Goal: Transaction & Acquisition: Purchase product/service

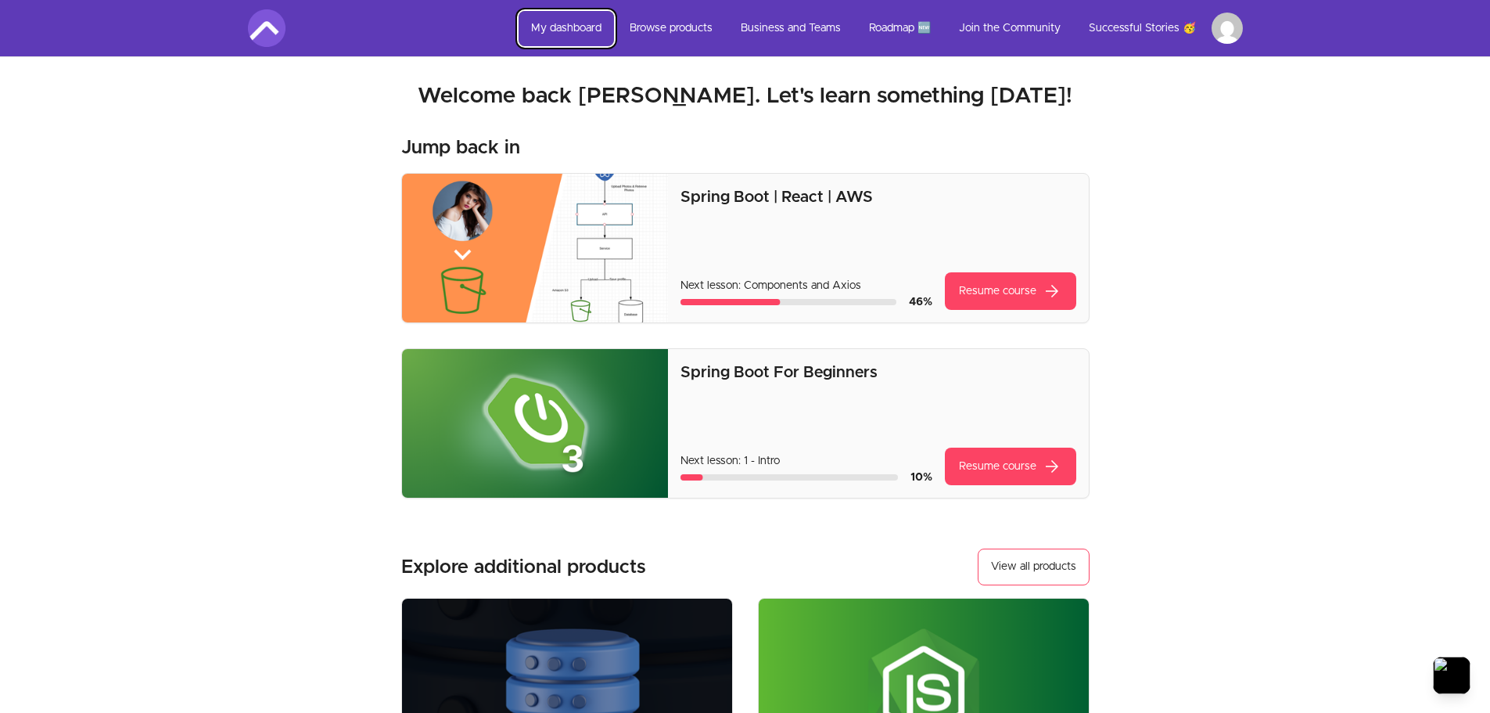
click at [575, 25] on link "My dashboard" at bounding box center [566, 28] width 95 height 35
click at [563, 23] on link "My dashboard" at bounding box center [566, 28] width 95 height 35
click at [269, 35] on img at bounding box center [267, 28] width 38 height 38
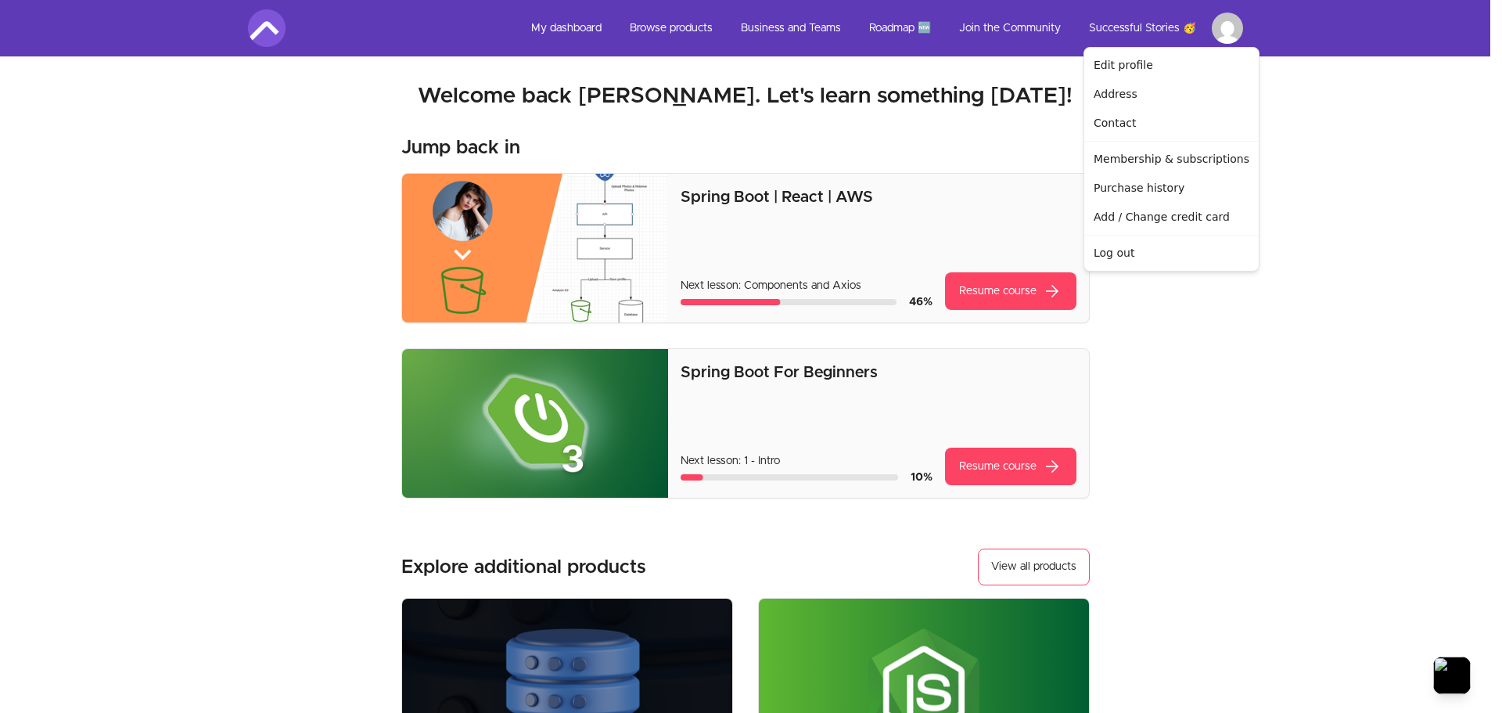
click at [1211, 28] on html "Skip to main content Main menu Includes navigation links and user settings My d…" at bounding box center [751, 584] width 1502 height 1169
click at [678, 31] on html "Skip to main content Main menu Includes navigation links and user settings My d…" at bounding box center [751, 584] width 1502 height 1169
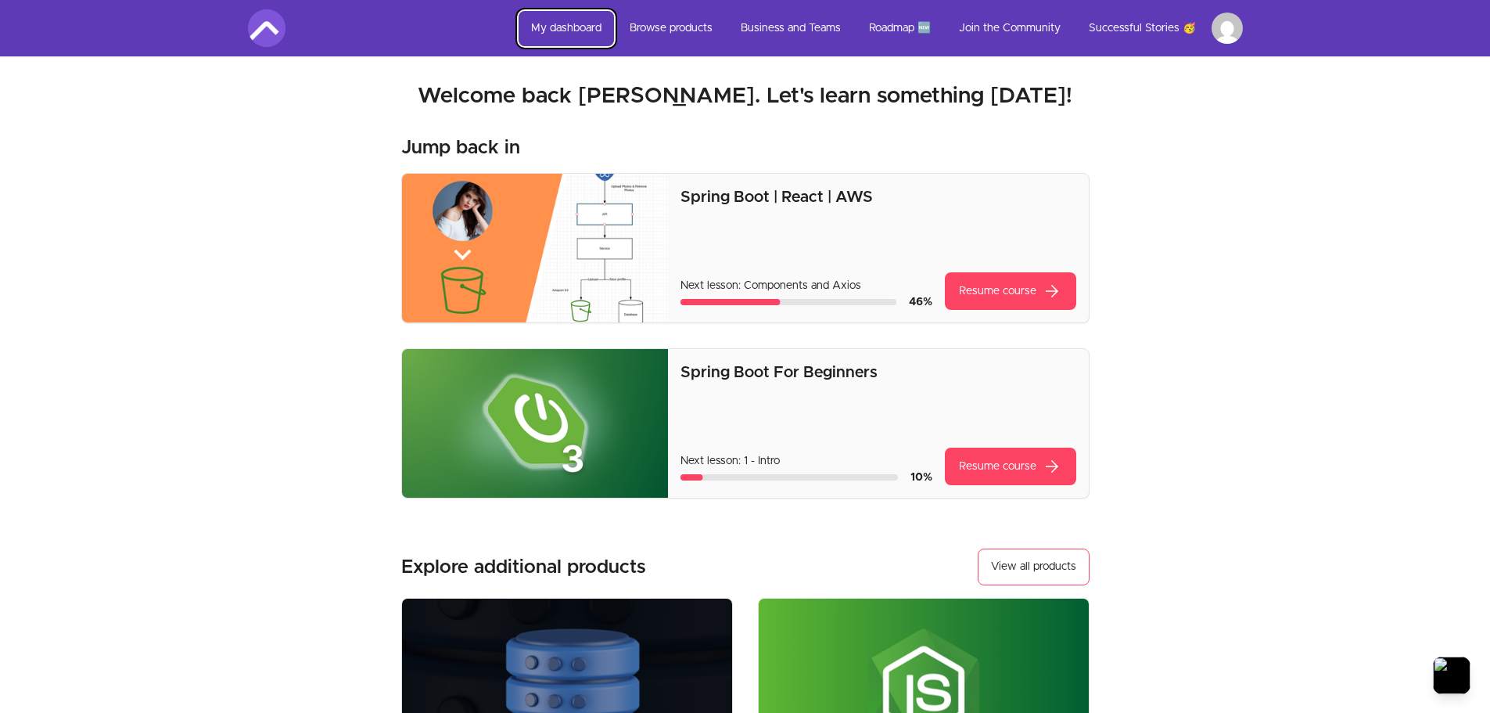
click at [583, 21] on link "My dashboard" at bounding box center [566, 28] width 95 height 35
click at [274, 29] on img at bounding box center [267, 28] width 38 height 38
click at [1073, 584] on link "View all products" at bounding box center [1034, 566] width 112 height 37
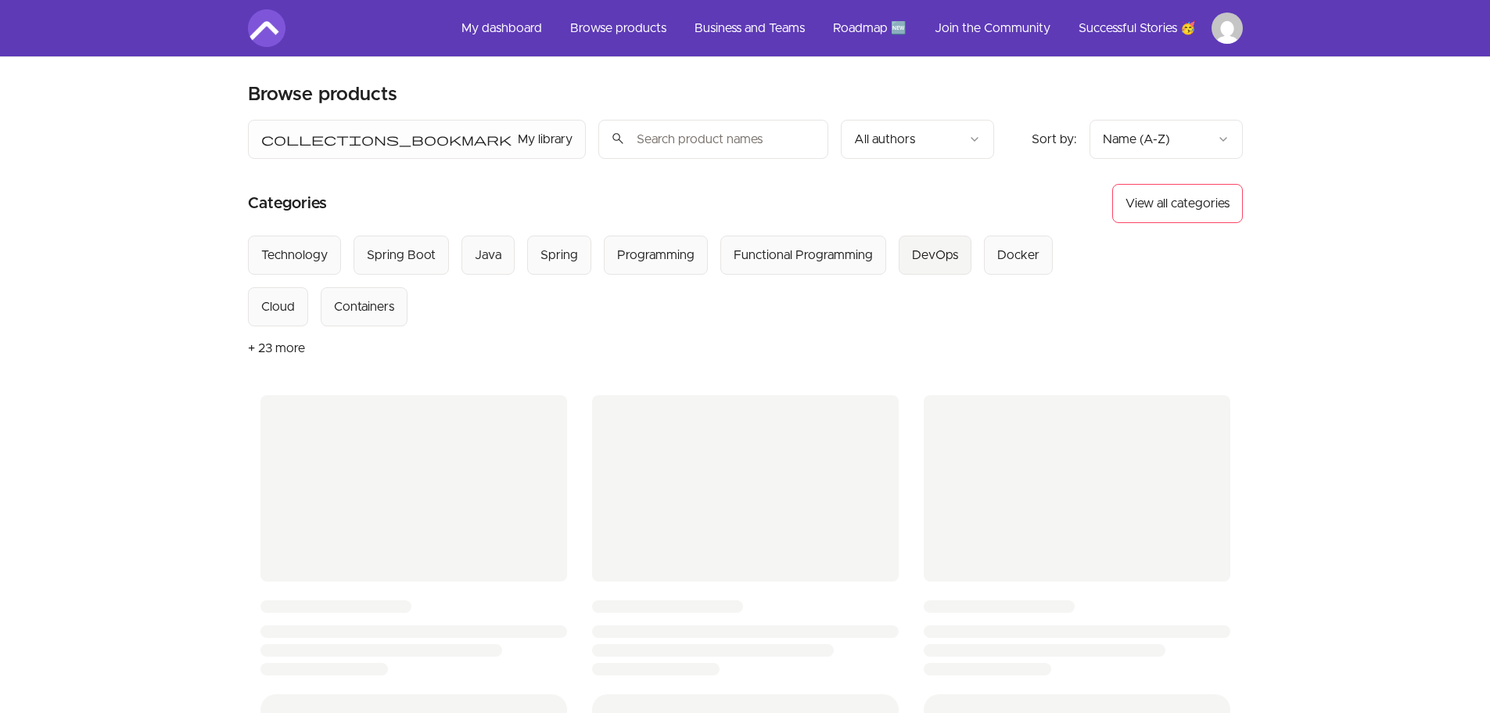
click at [924, 257] on div "DevOps" at bounding box center [935, 255] width 46 height 19
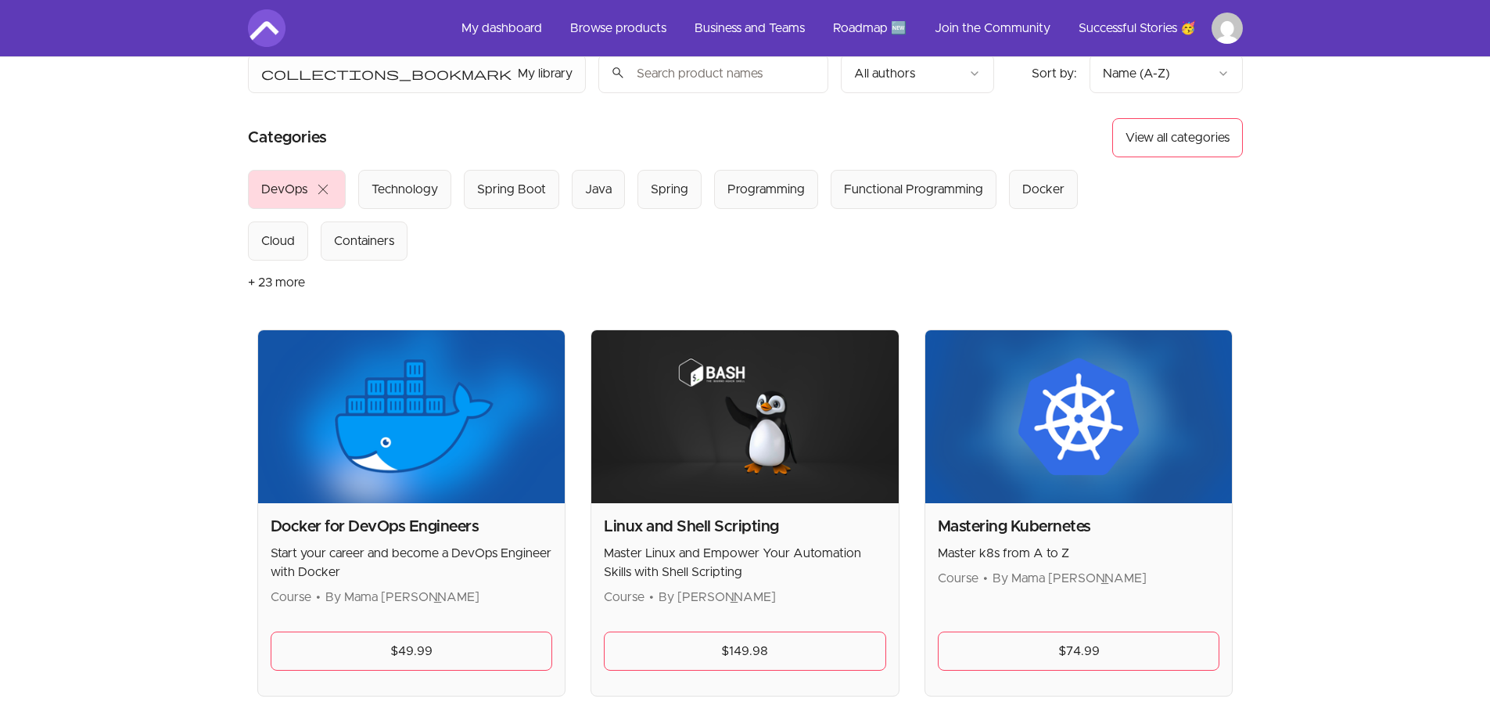
scroll to position [156, 0]
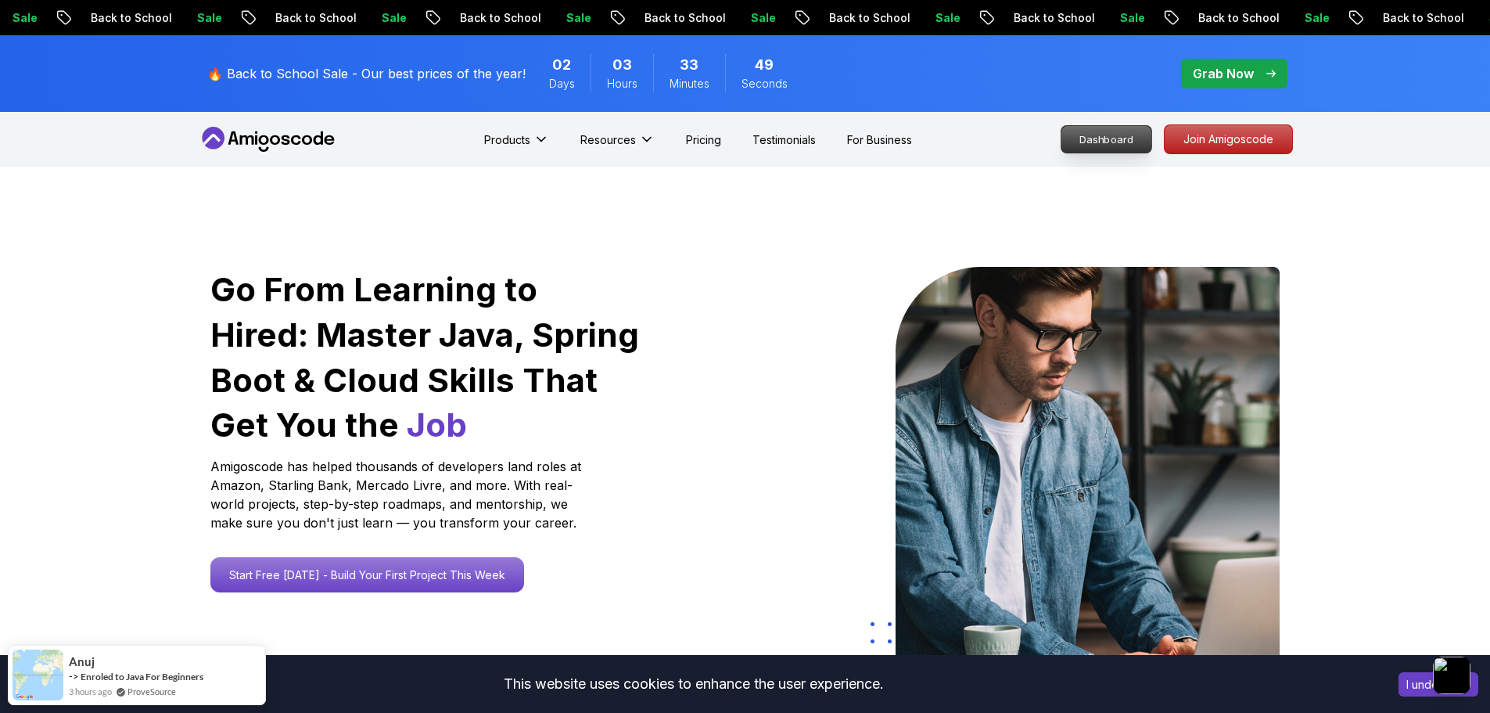
click at [1132, 130] on p "Dashboard" at bounding box center [1107, 139] width 90 height 27
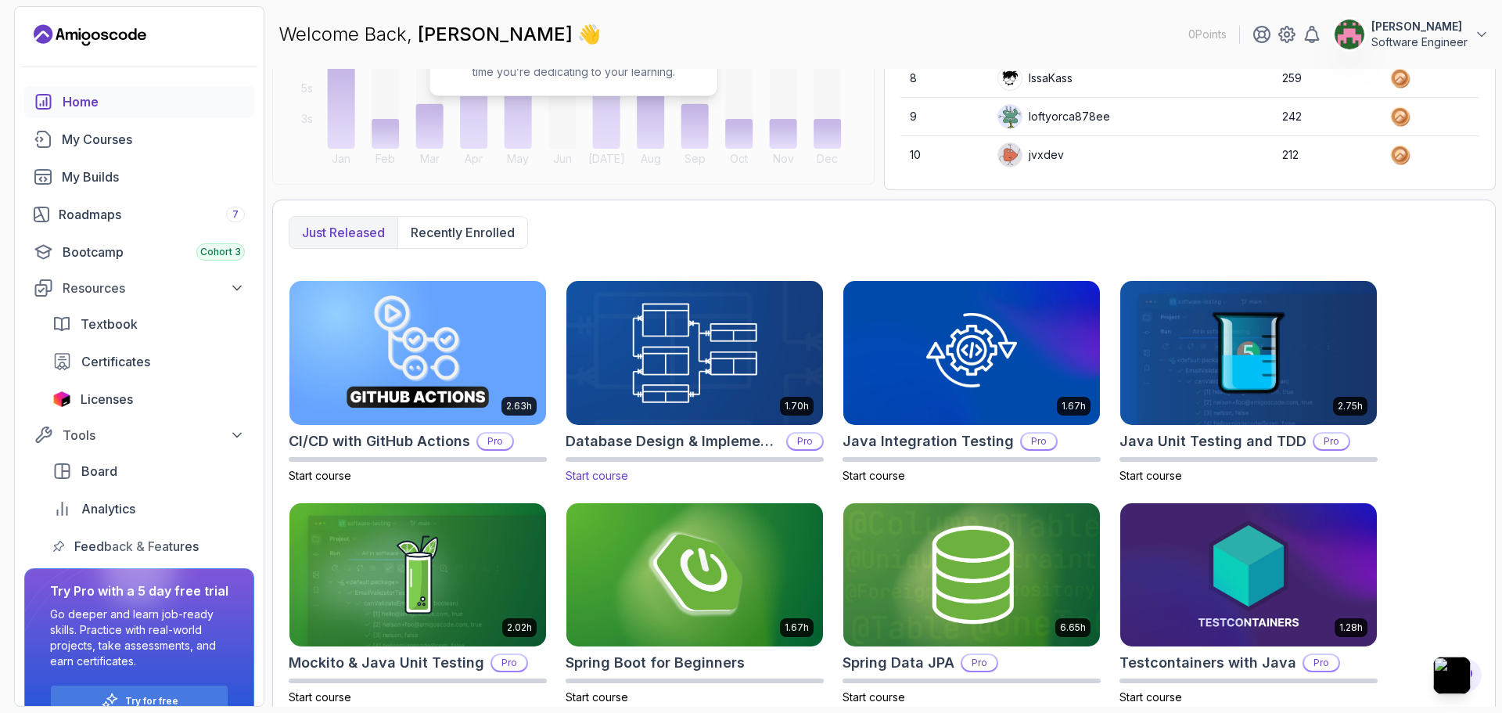
scroll to position [290, 0]
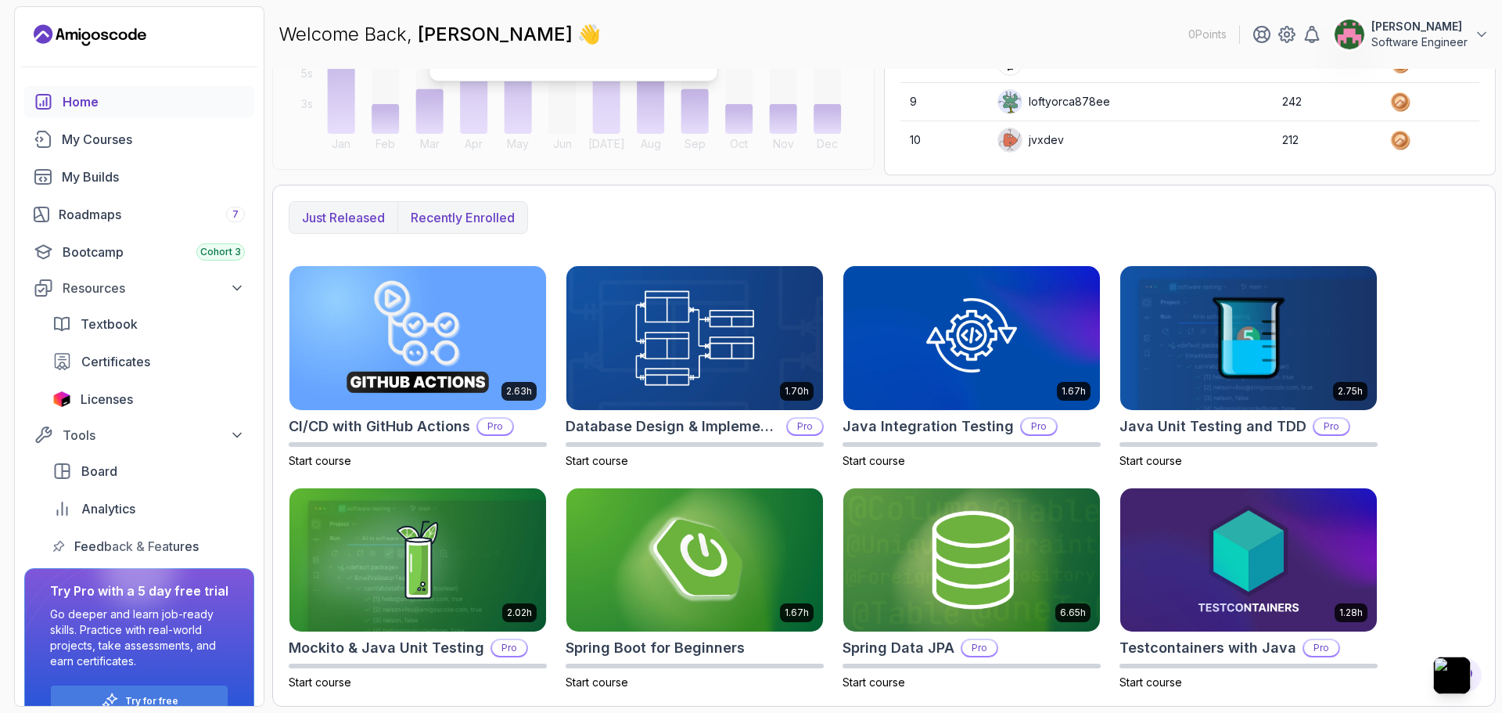
click at [421, 221] on p "Recently enrolled" at bounding box center [463, 217] width 104 height 19
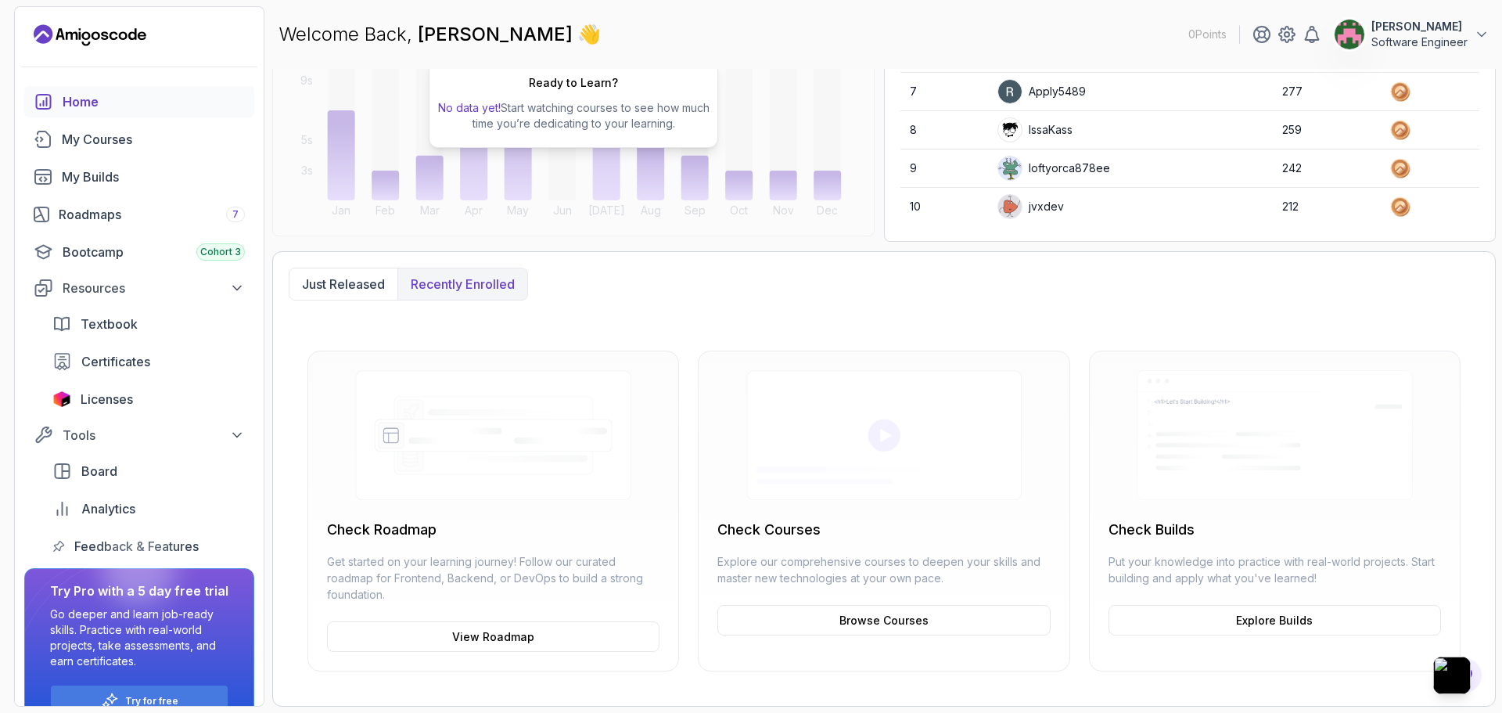
scroll to position [224, 0]
click at [327, 286] on p "Just released" at bounding box center [343, 284] width 83 height 19
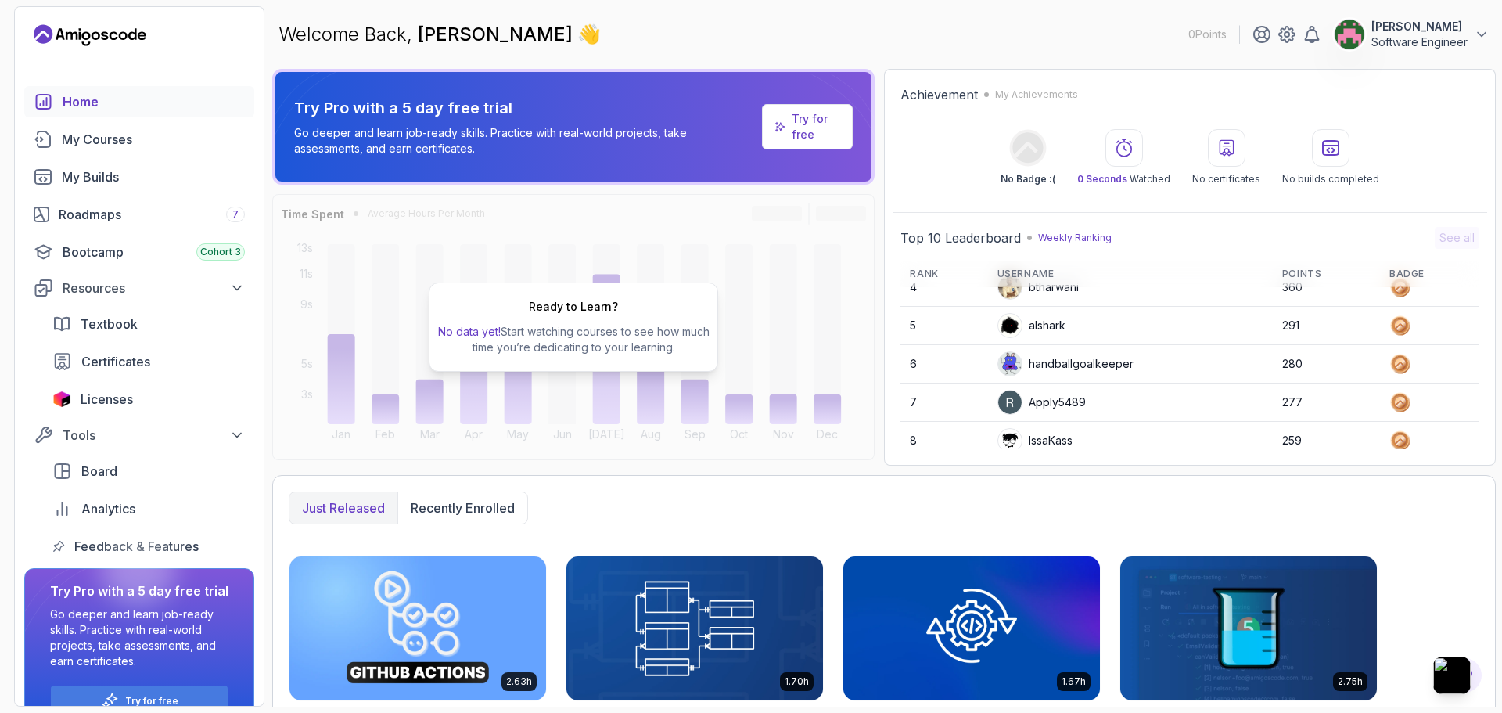
scroll to position [0, 0]
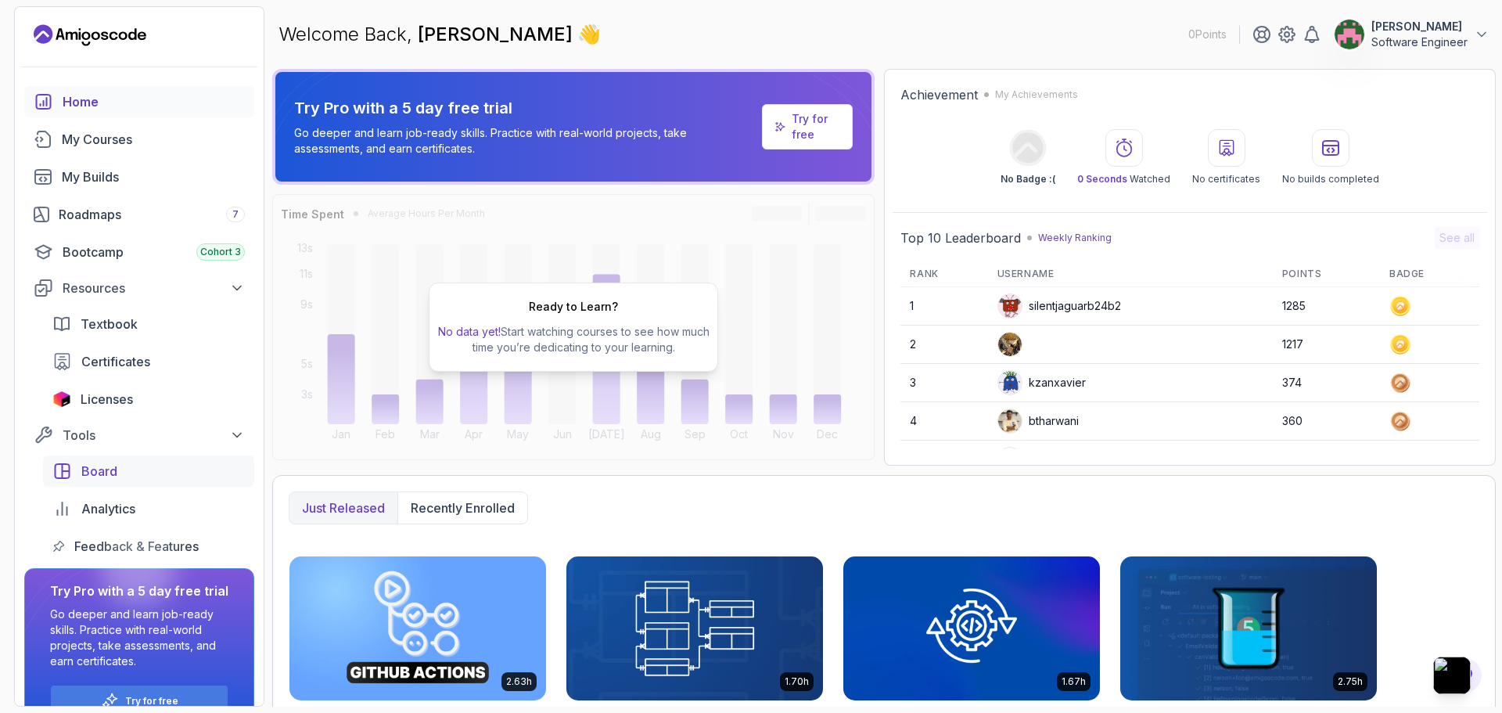
click at [142, 462] on div "Board" at bounding box center [163, 471] width 164 height 19
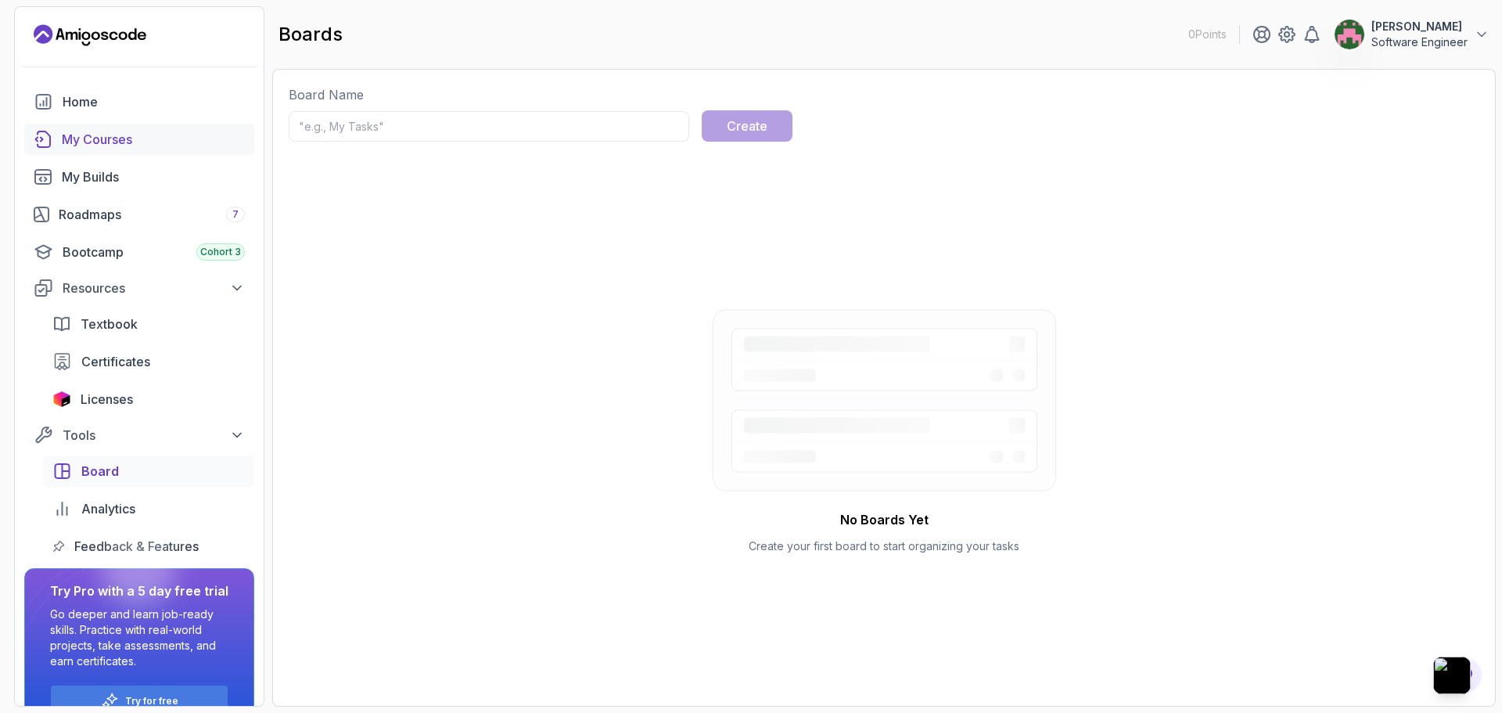
click at [107, 138] on div "My Courses" at bounding box center [153, 139] width 183 height 19
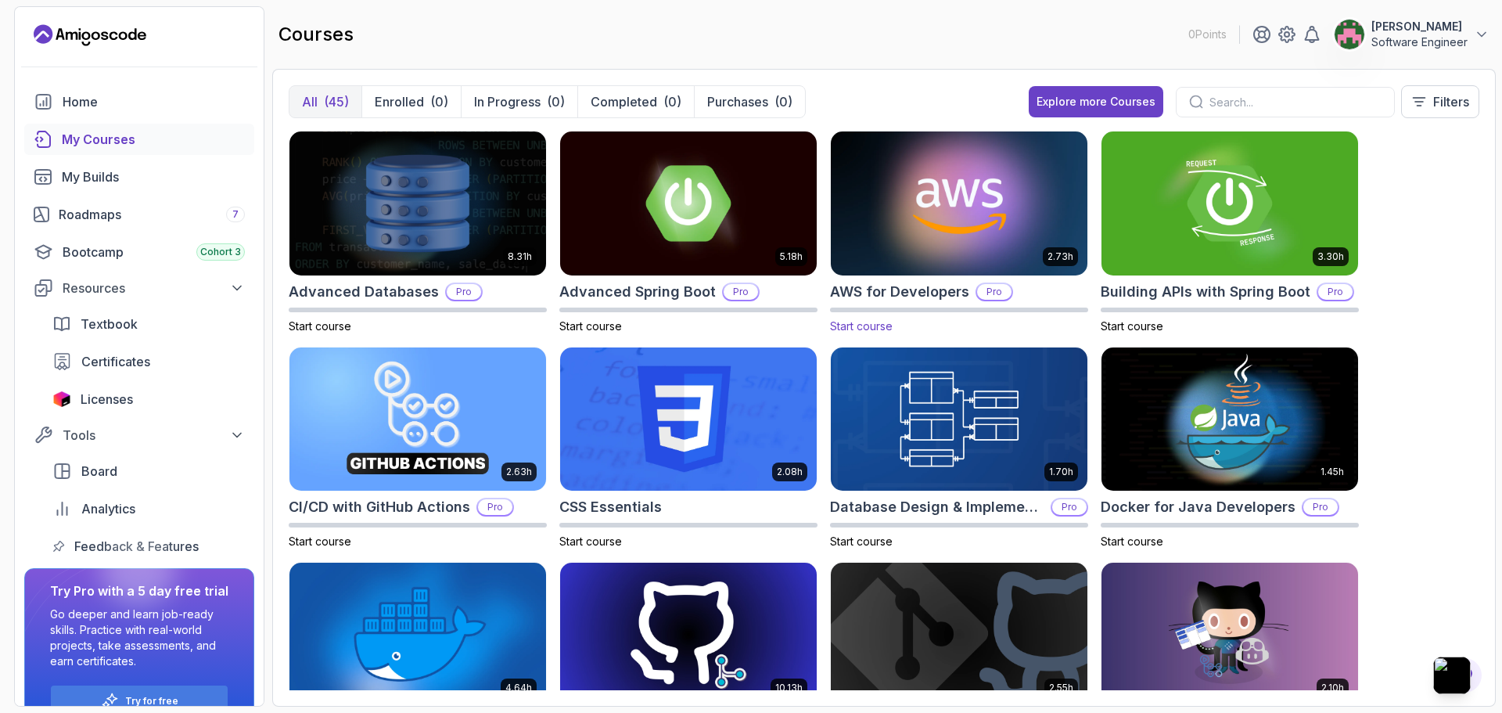
click at [991, 256] on img at bounding box center [959, 203] width 269 height 151
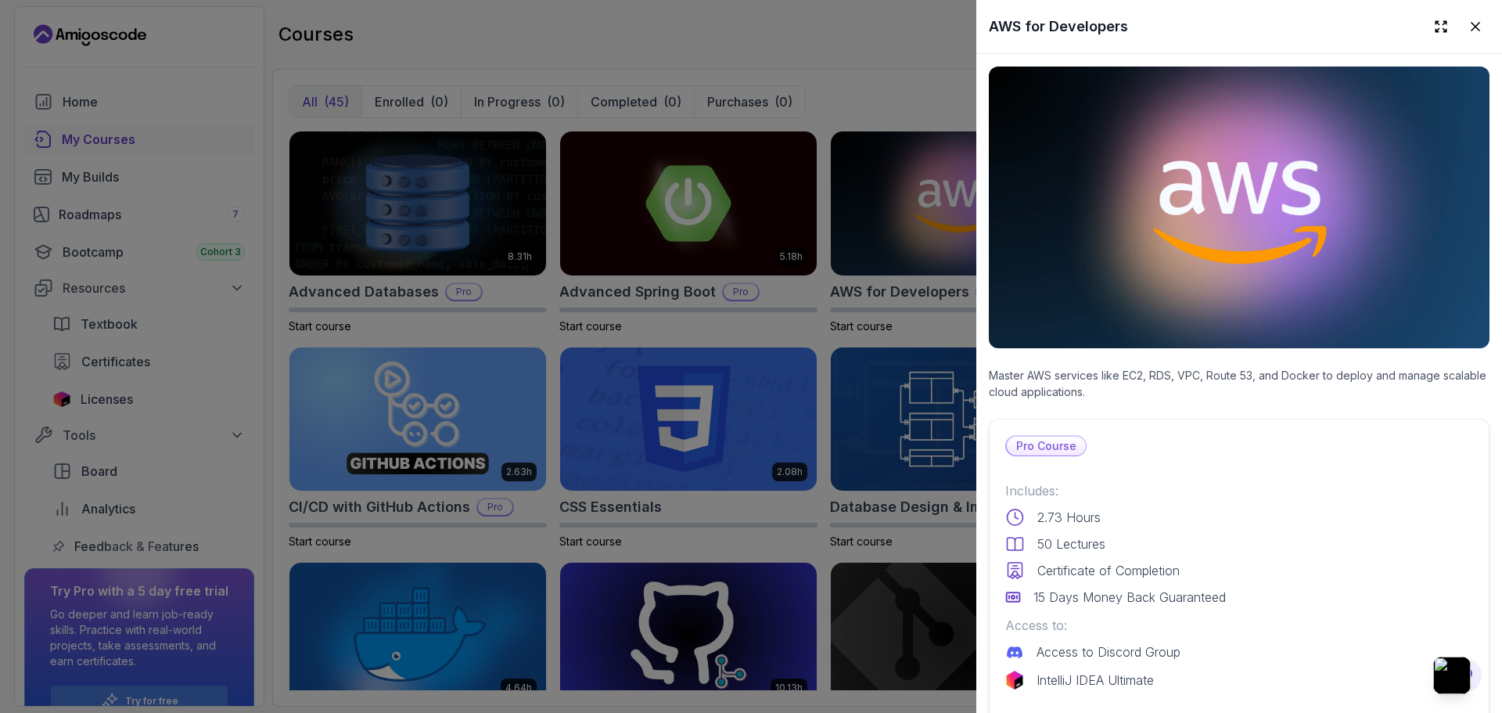
click at [822, 256] on div at bounding box center [751, 356] width 1502 height 713
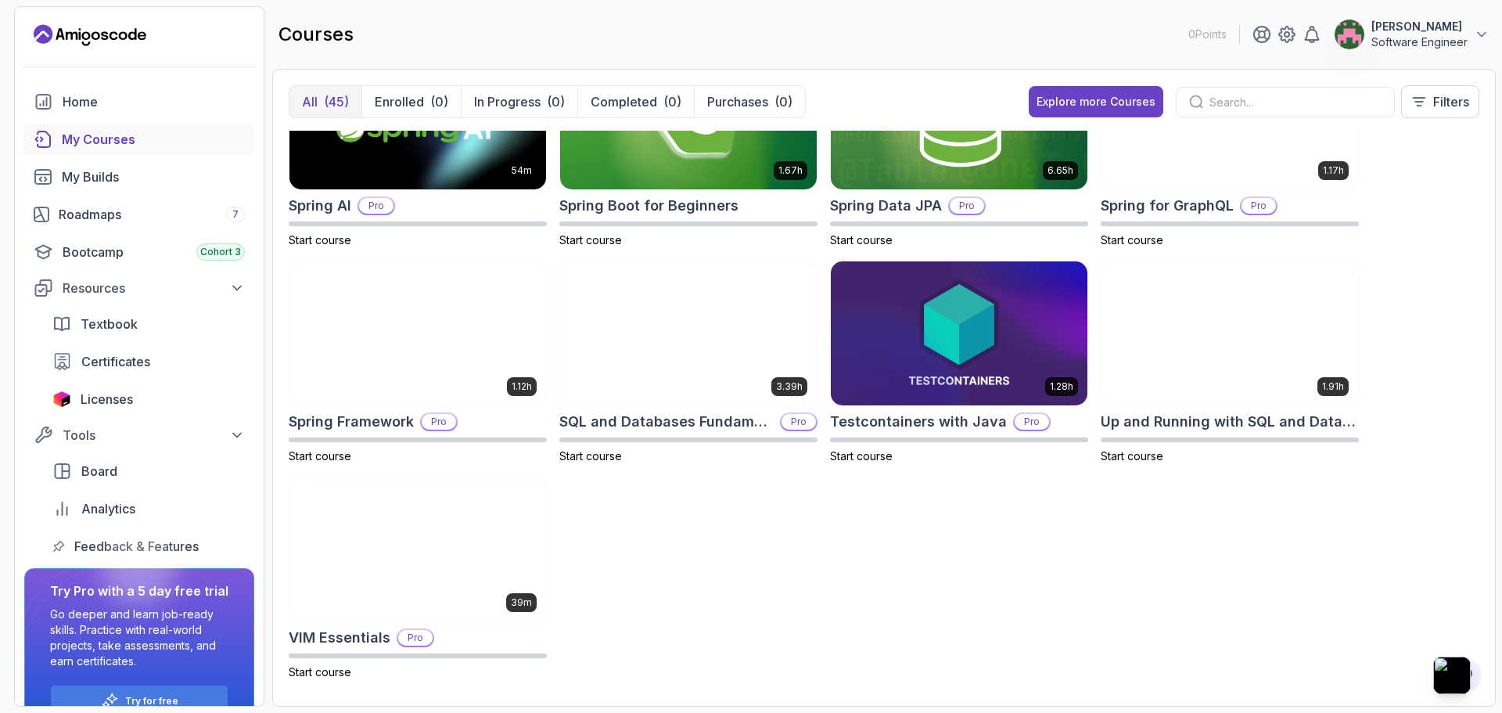
scroll to position [2034, 0]
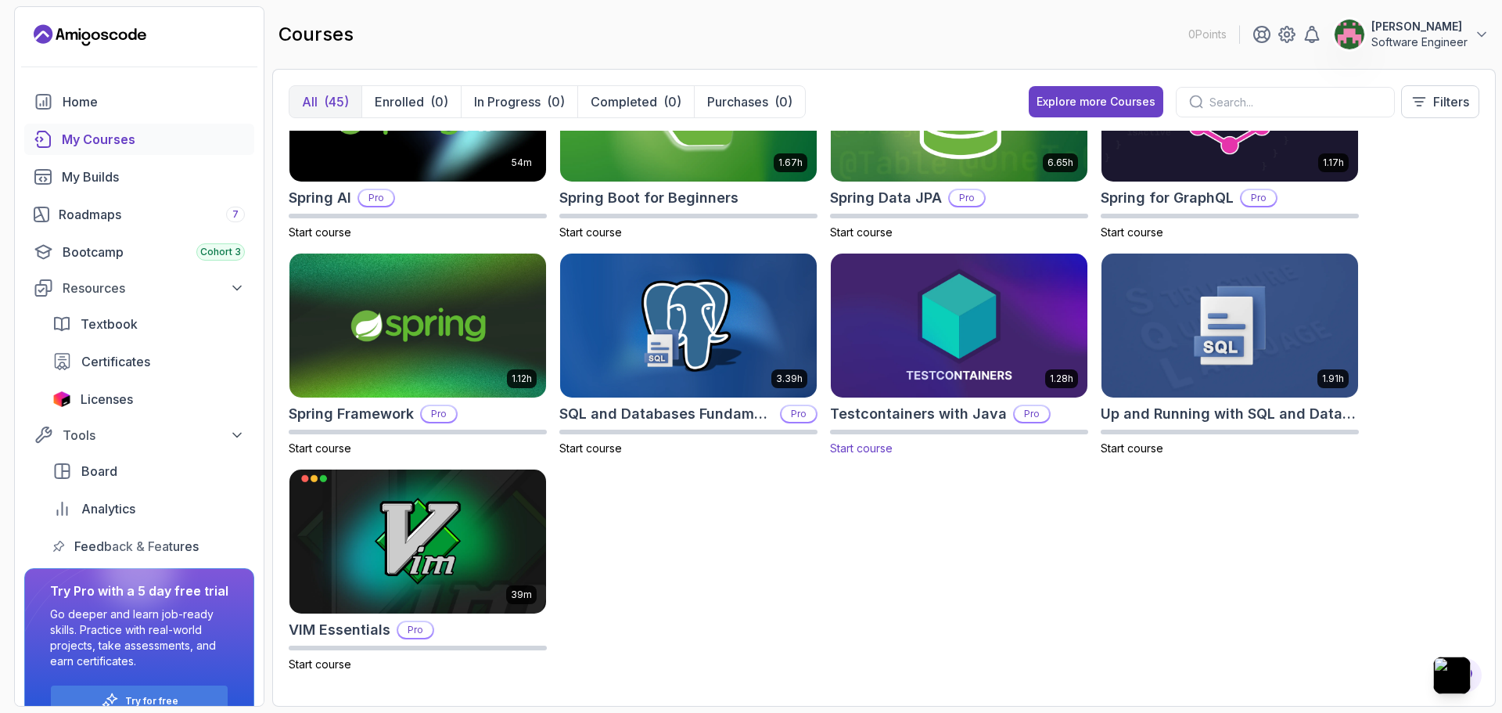
click at [961, 333] on img at bounding box center [959, 325] width 269 height 151
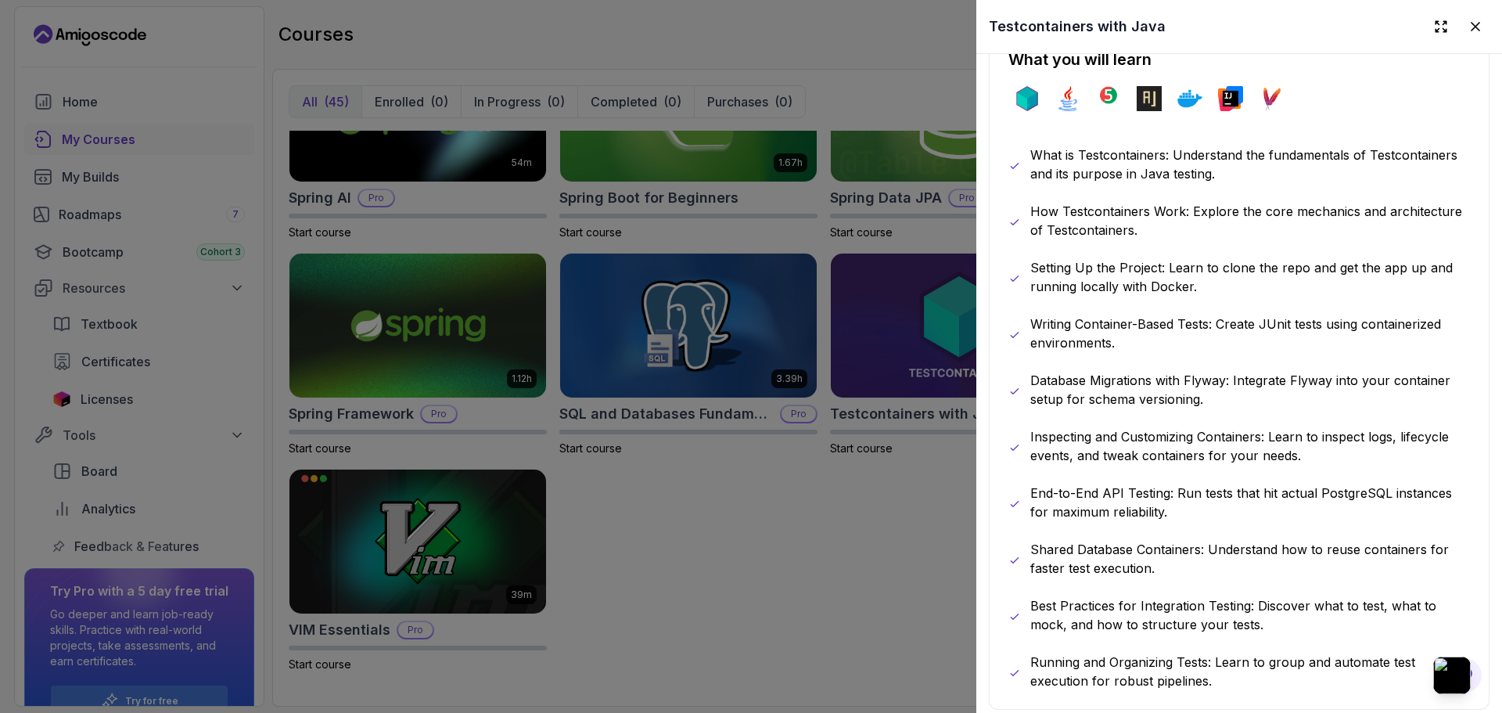
scroll to position [861, 0]
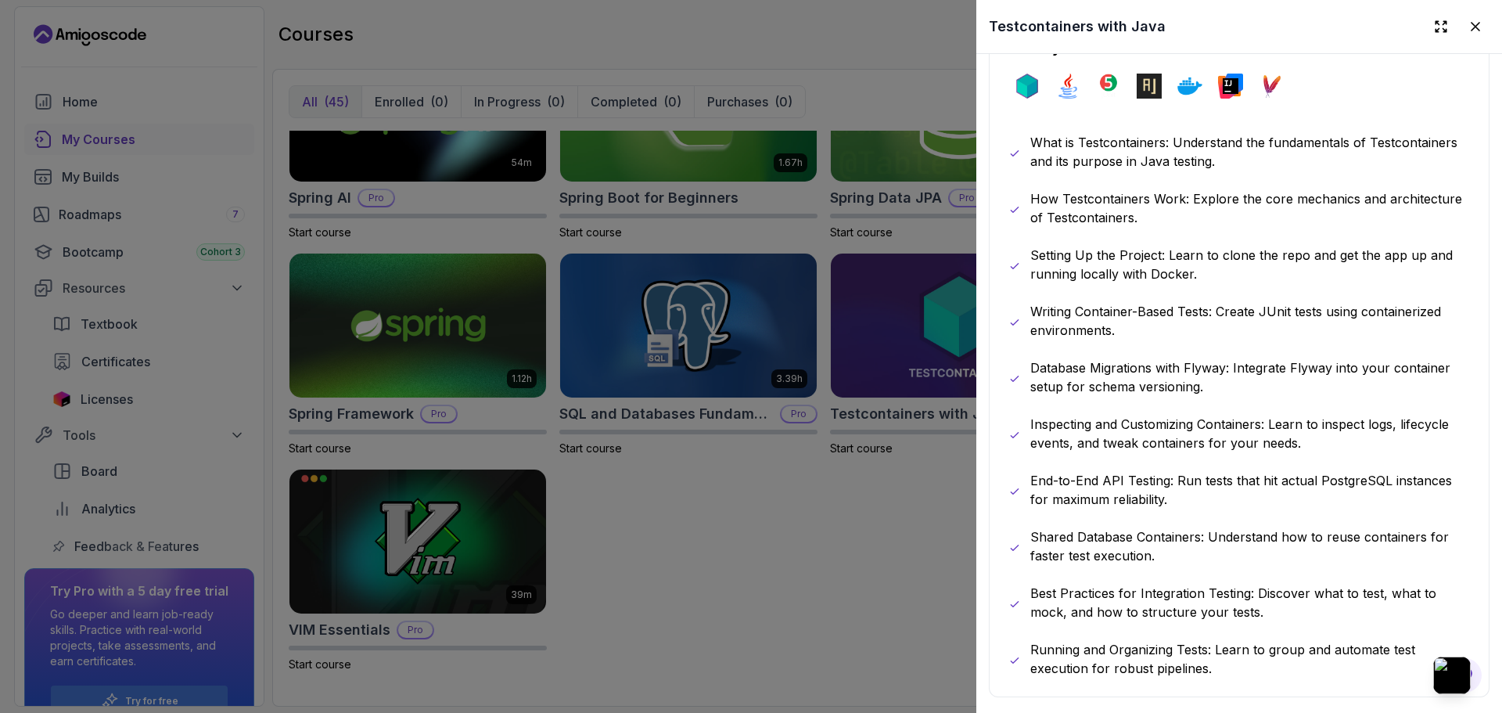
click at [737, 552] on div at bounding box center [751, 356] width 1502 height 713
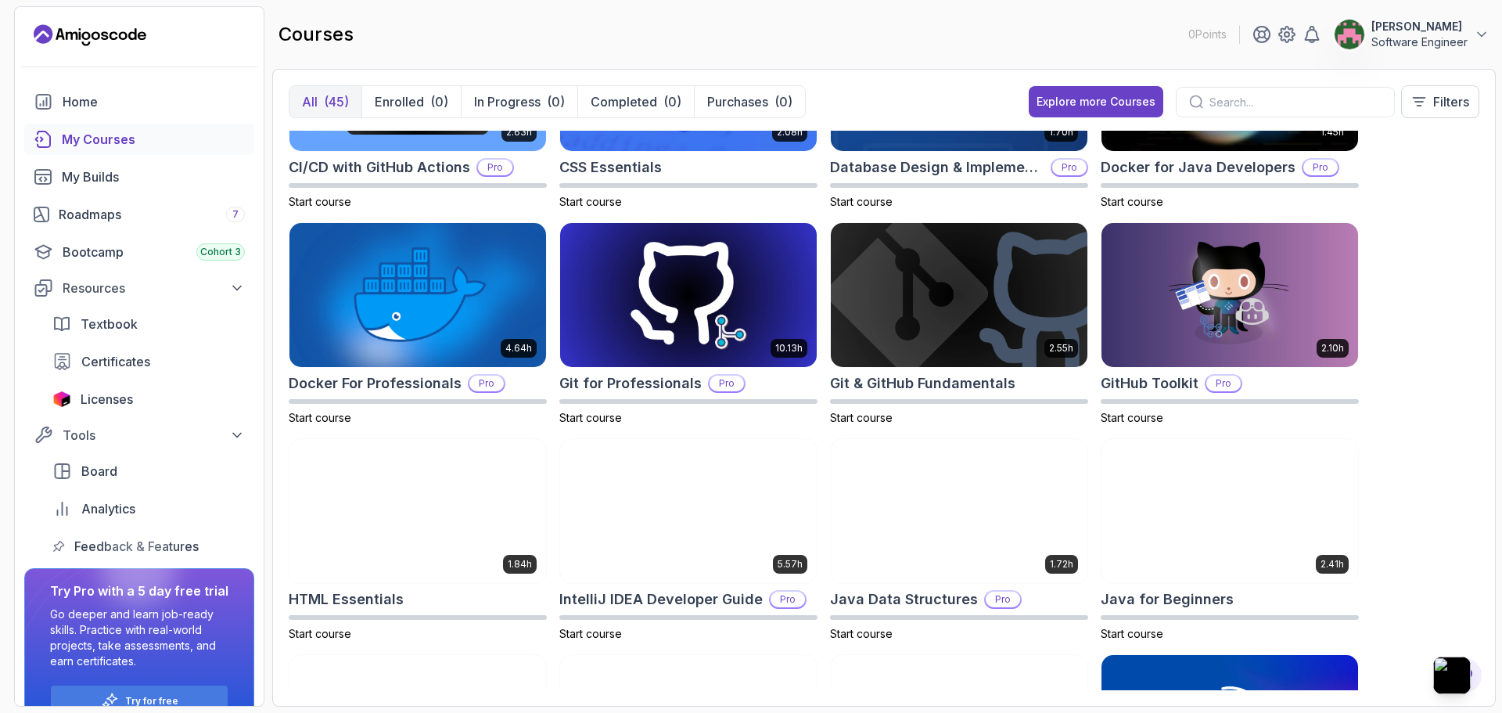
scroll to position [235, 0]
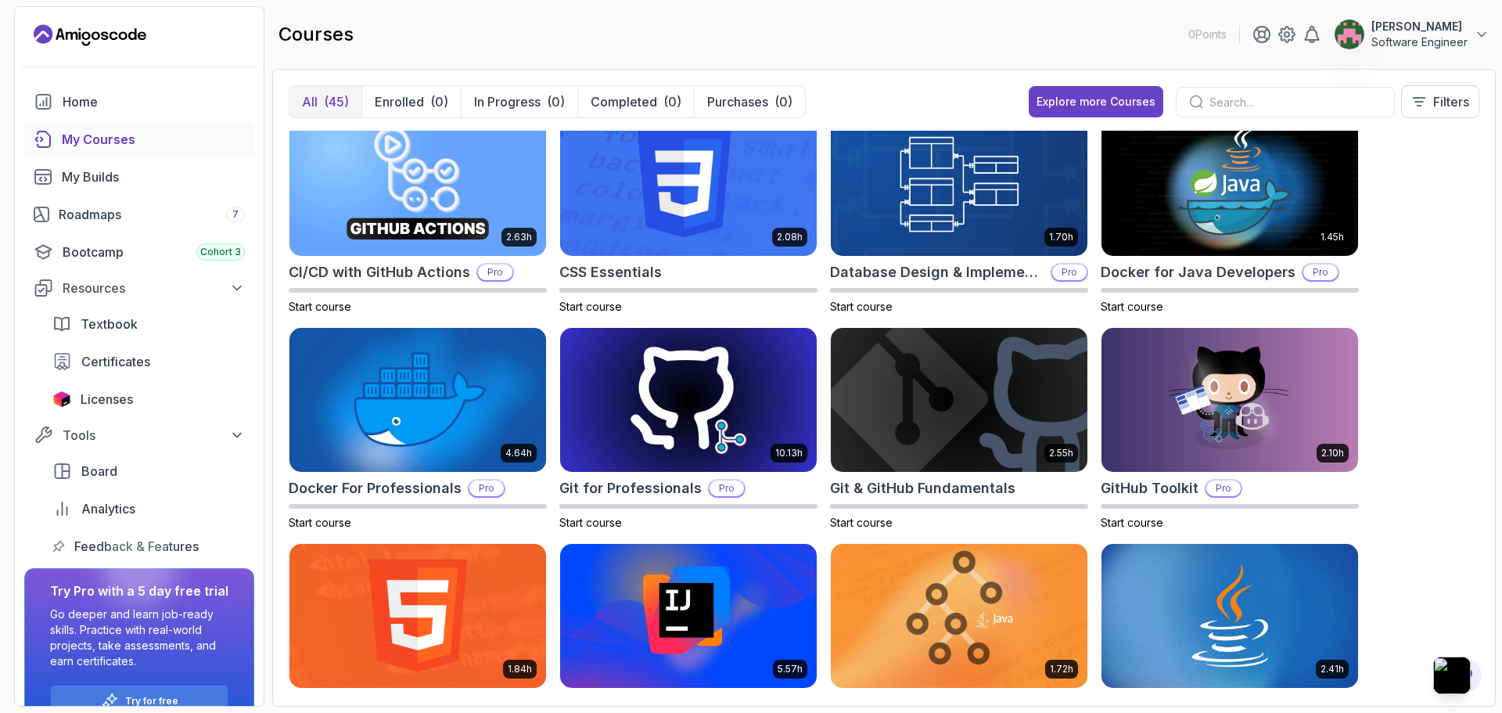
click at [1262, 90] on div at bounding box center [1285, 102] width 219 height 31
click at [1264, 102] on input "text" at bounding box center [1296, 102] width 172 height 16
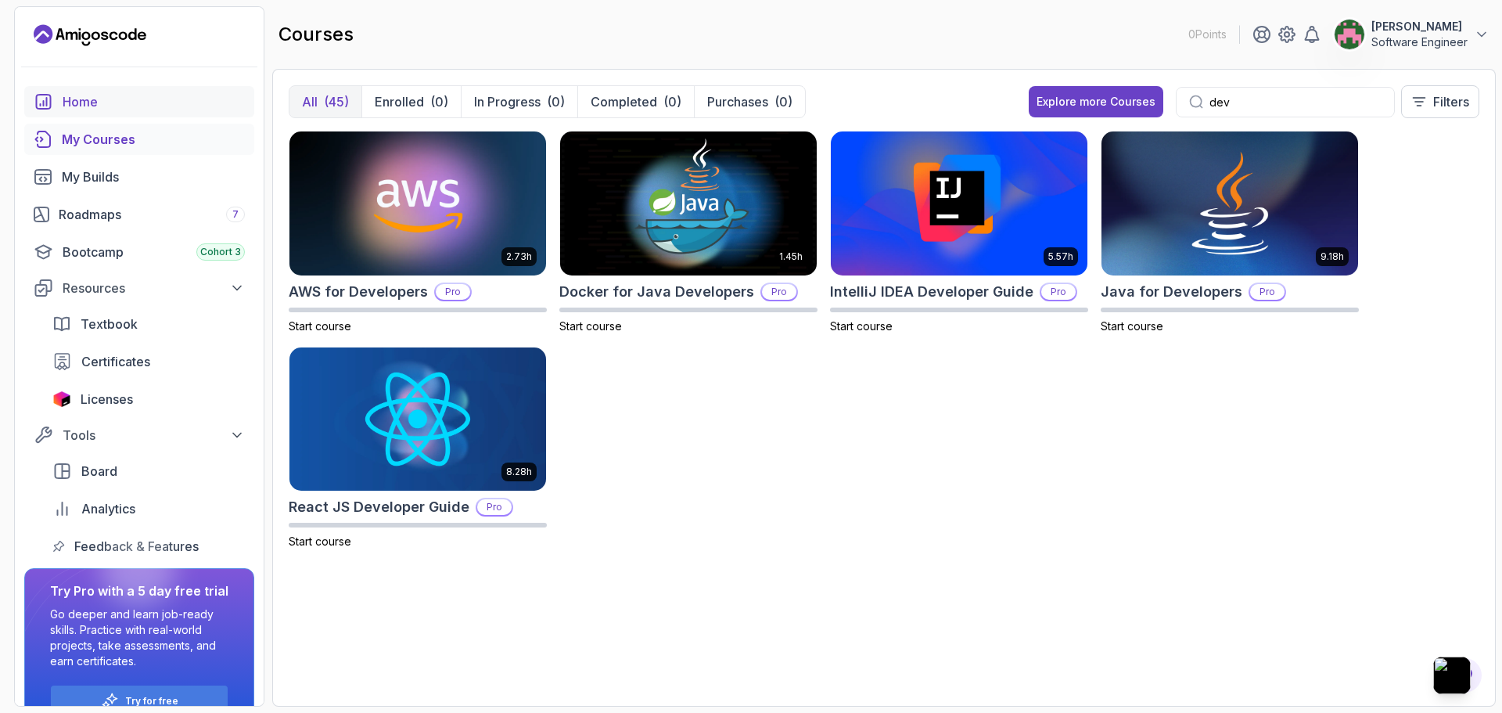
type input "dev"
click at [83, 100] on div "Home" at bounding box center [154, 101] width 182 height 19
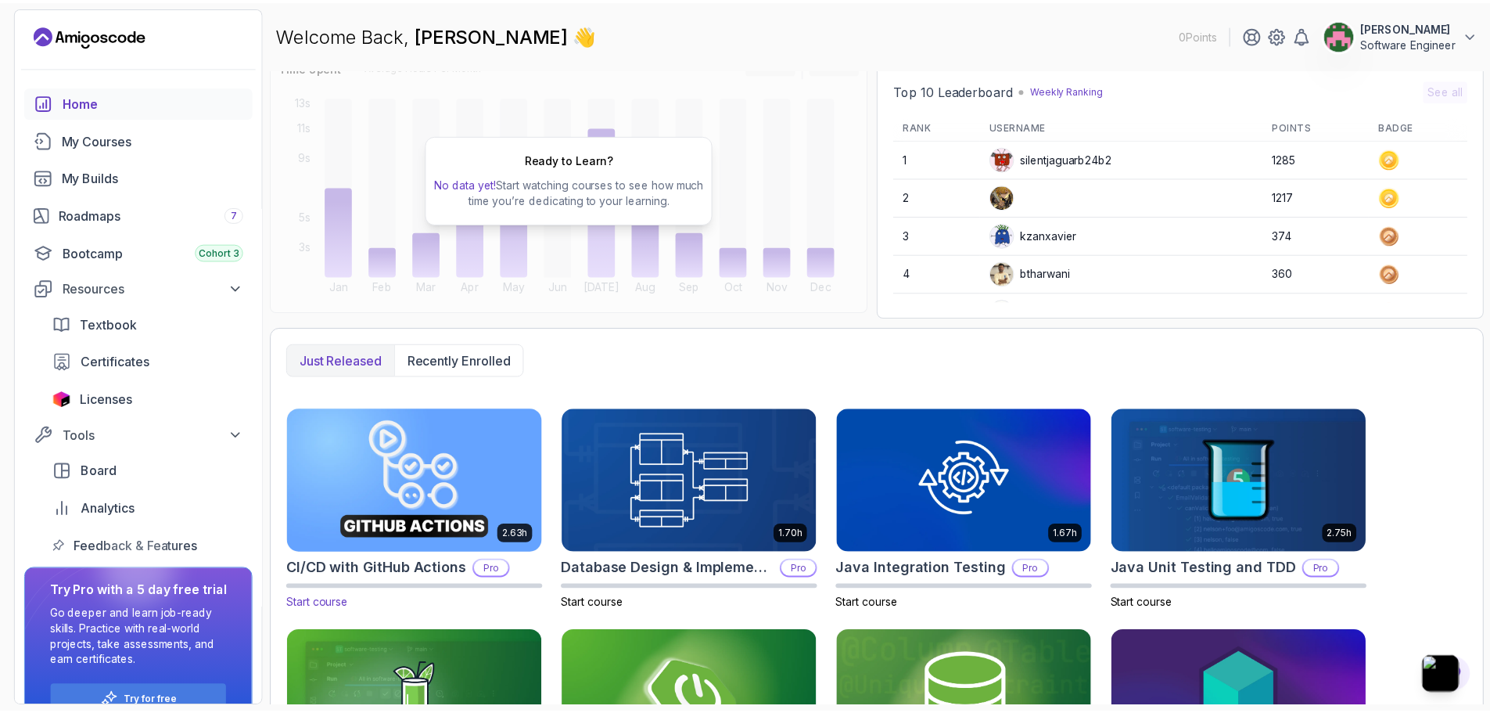
scroll to position [290, 0]
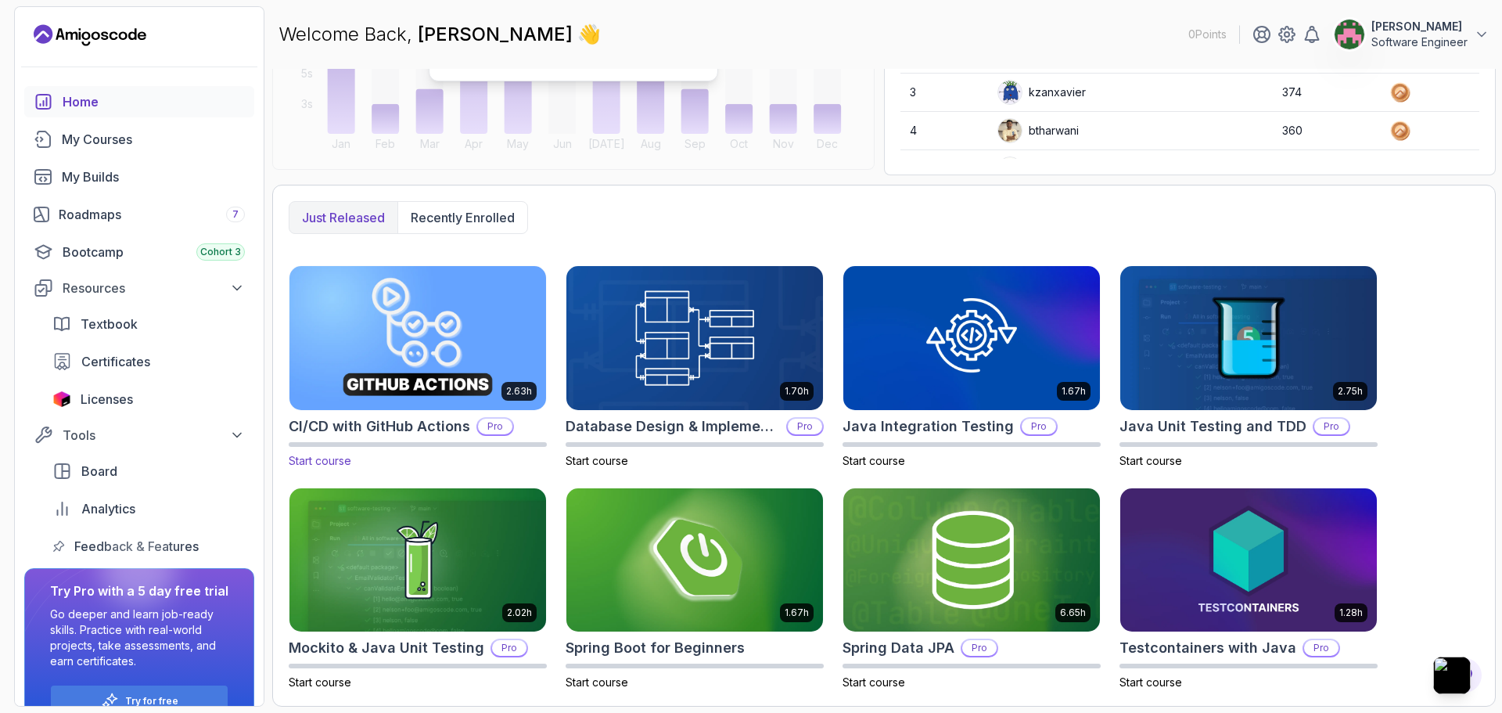
click at [497, 316] on img at bounding box center [417, 337] width 269 height 151
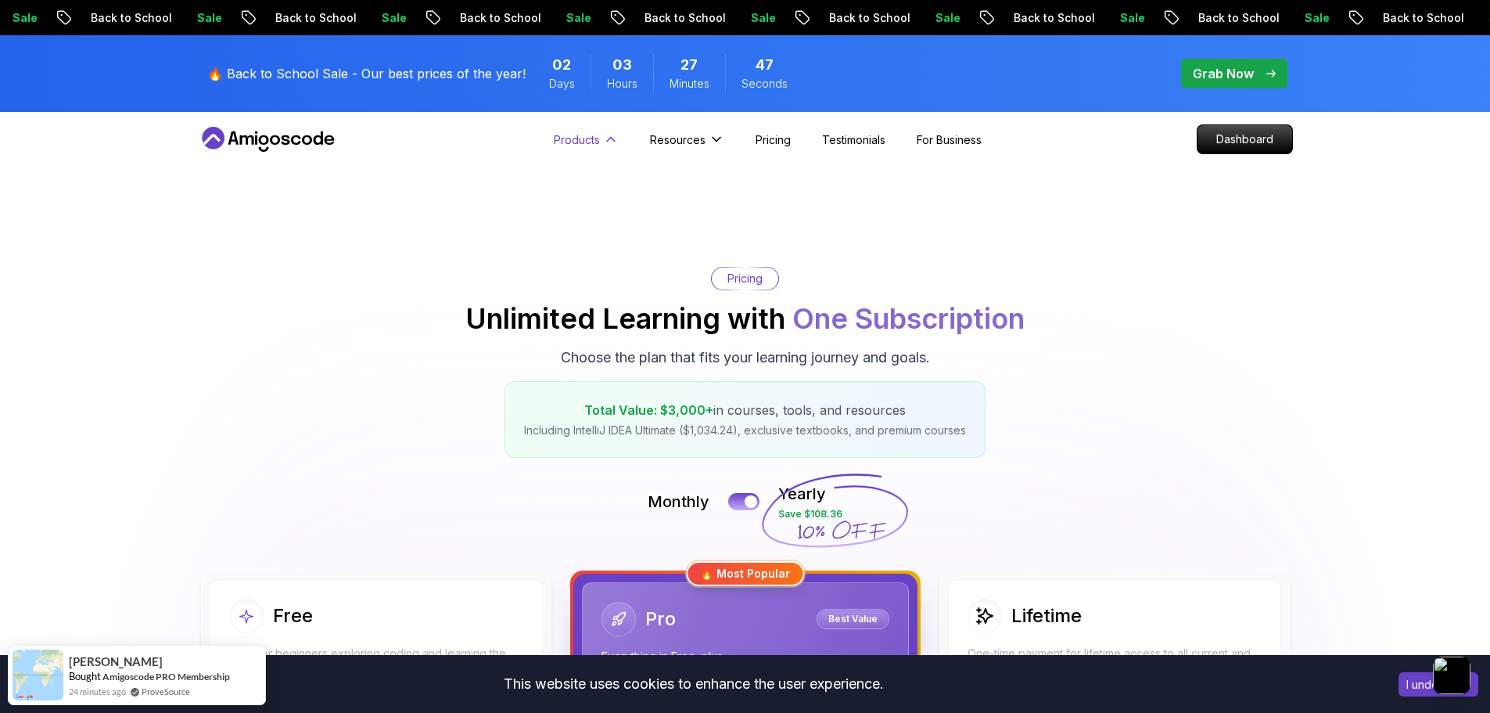
click at [588, 140] on p "Products" at bounding box center [577, 139] width 46 height 16
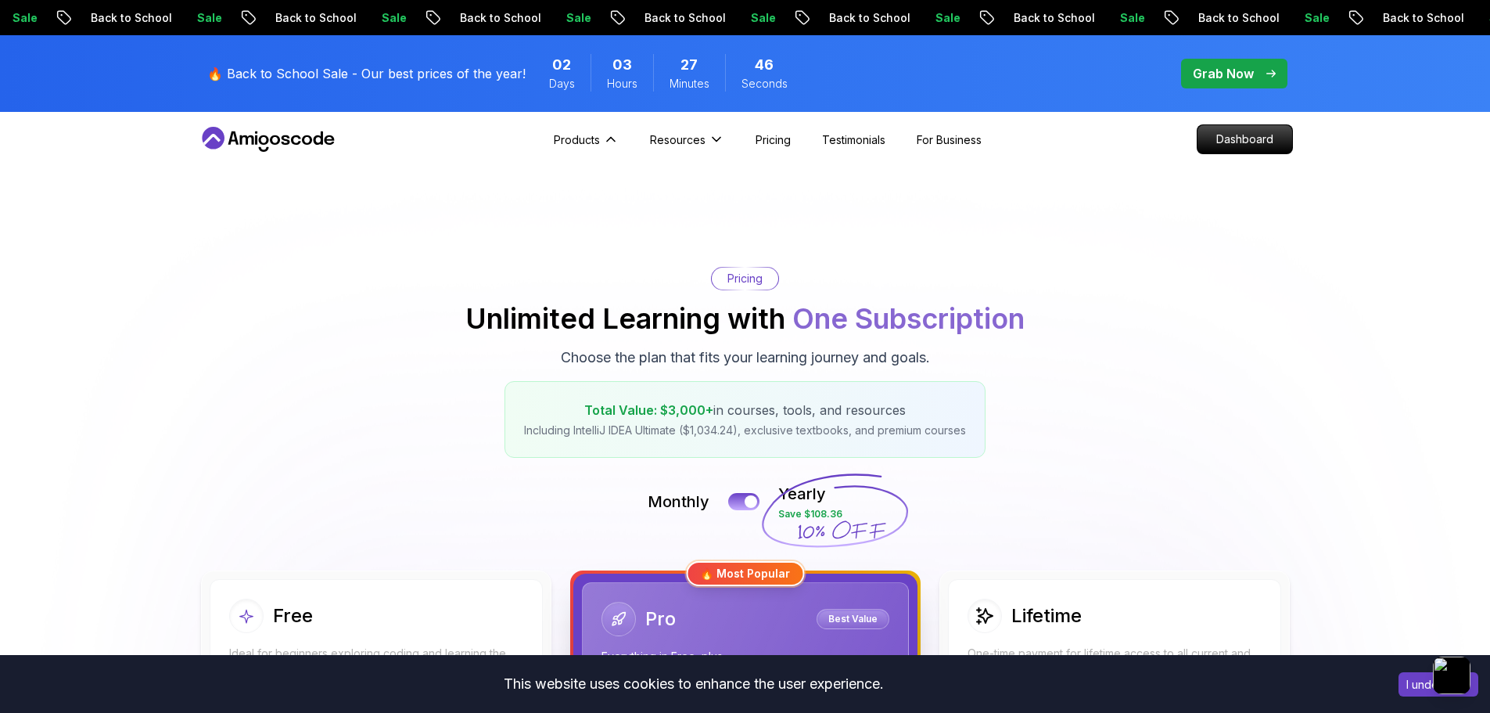
click at [601, 127] on div "Products Products Portfolly The one-click portfolio builder for developers Cour…" at bounding box center [586, 139] width 65 height 29
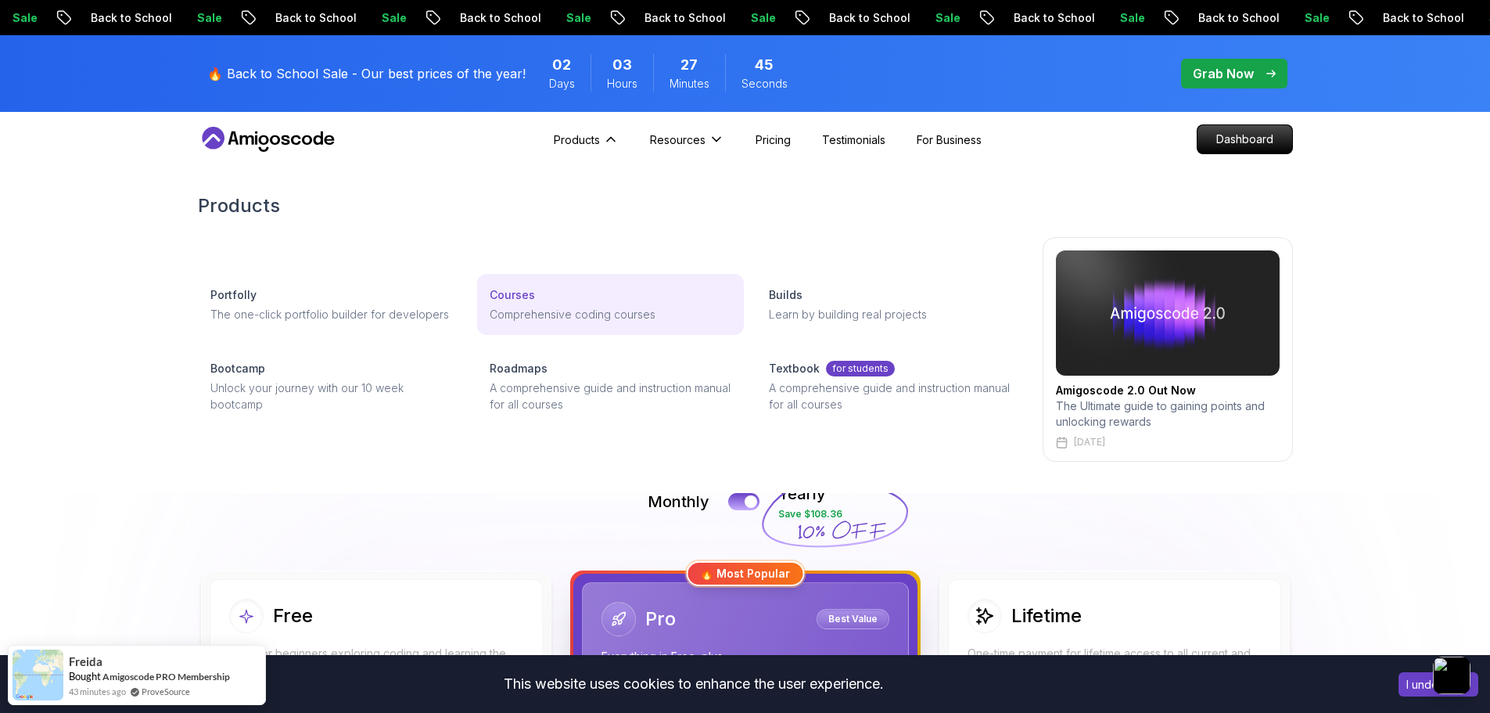
click at [526, 304] on link "Courses Comprehensive coding courses" at bounding box center [610, 304] width 267 height 61
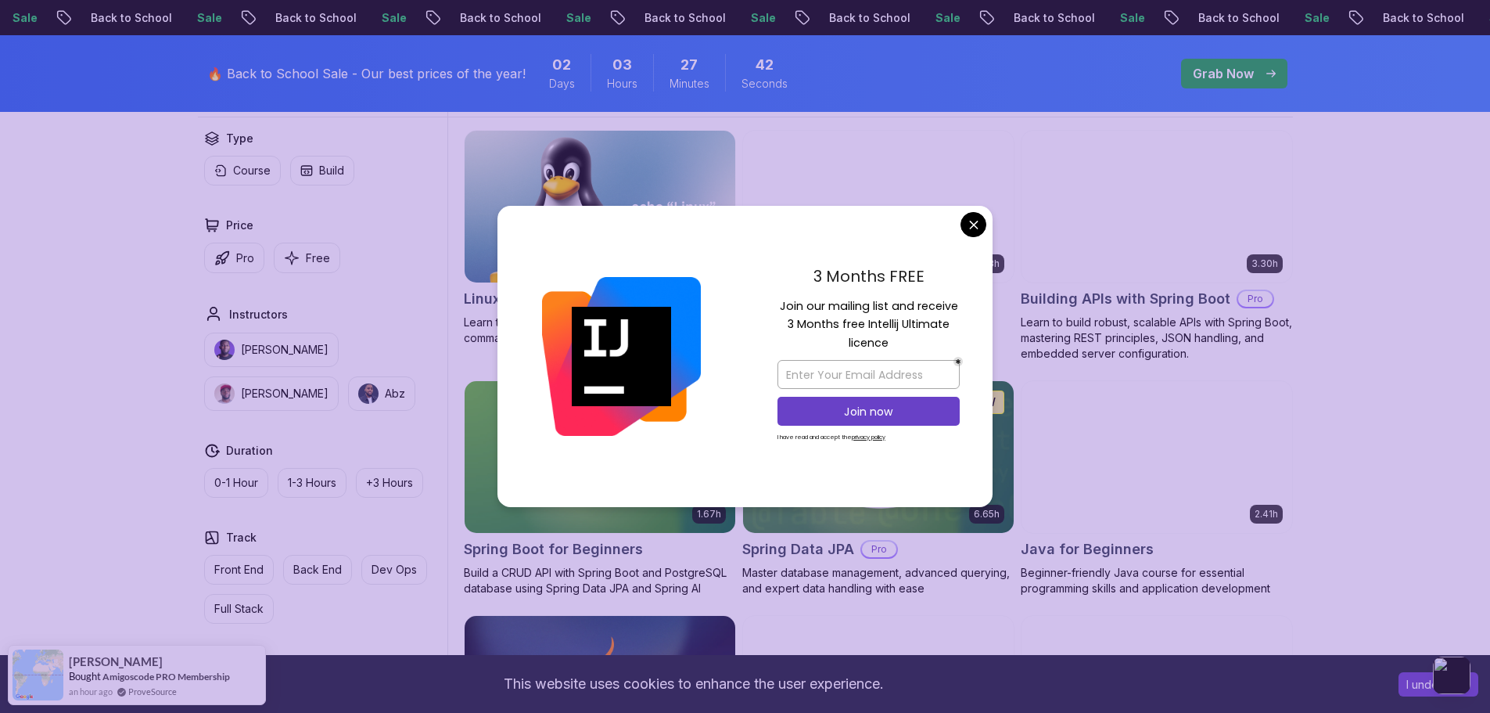
scroll to position [548, 0]
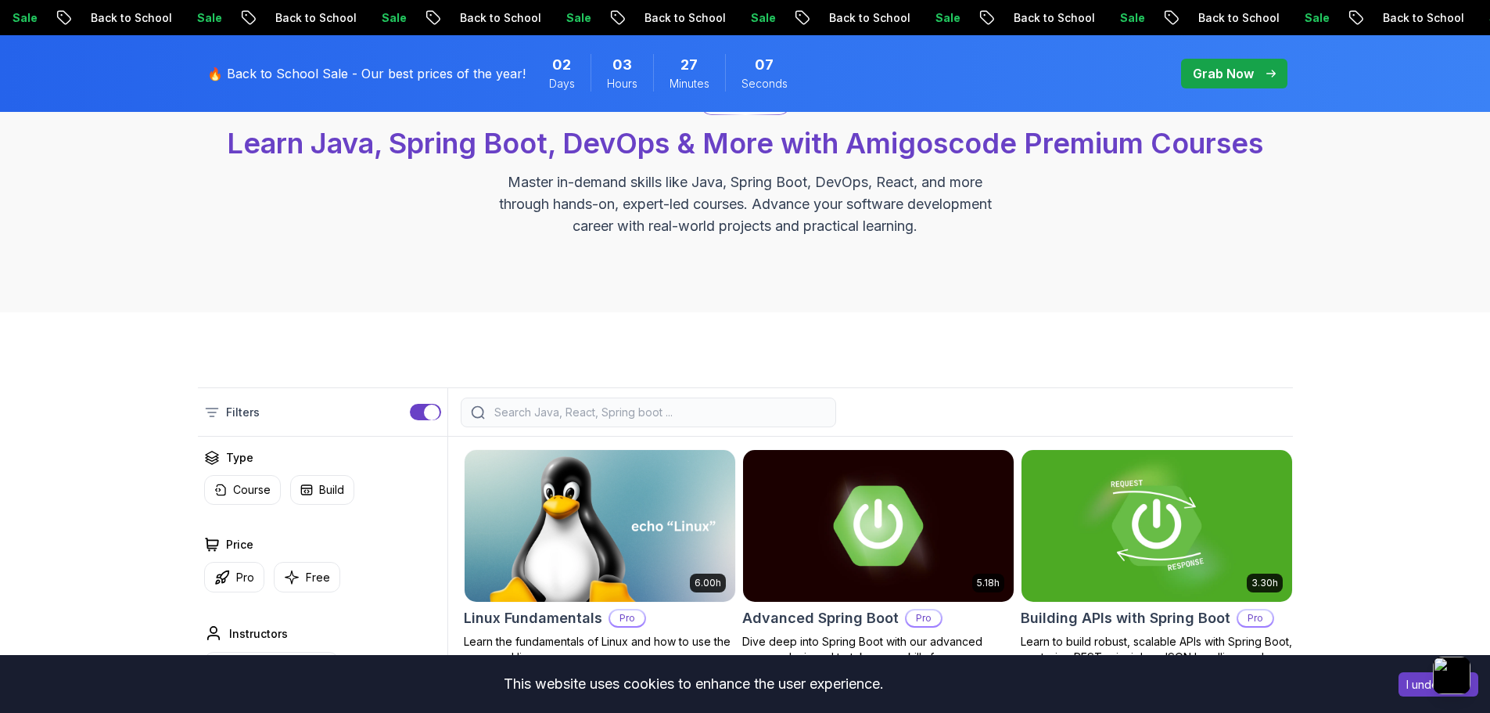
scroll to position [0, 0]
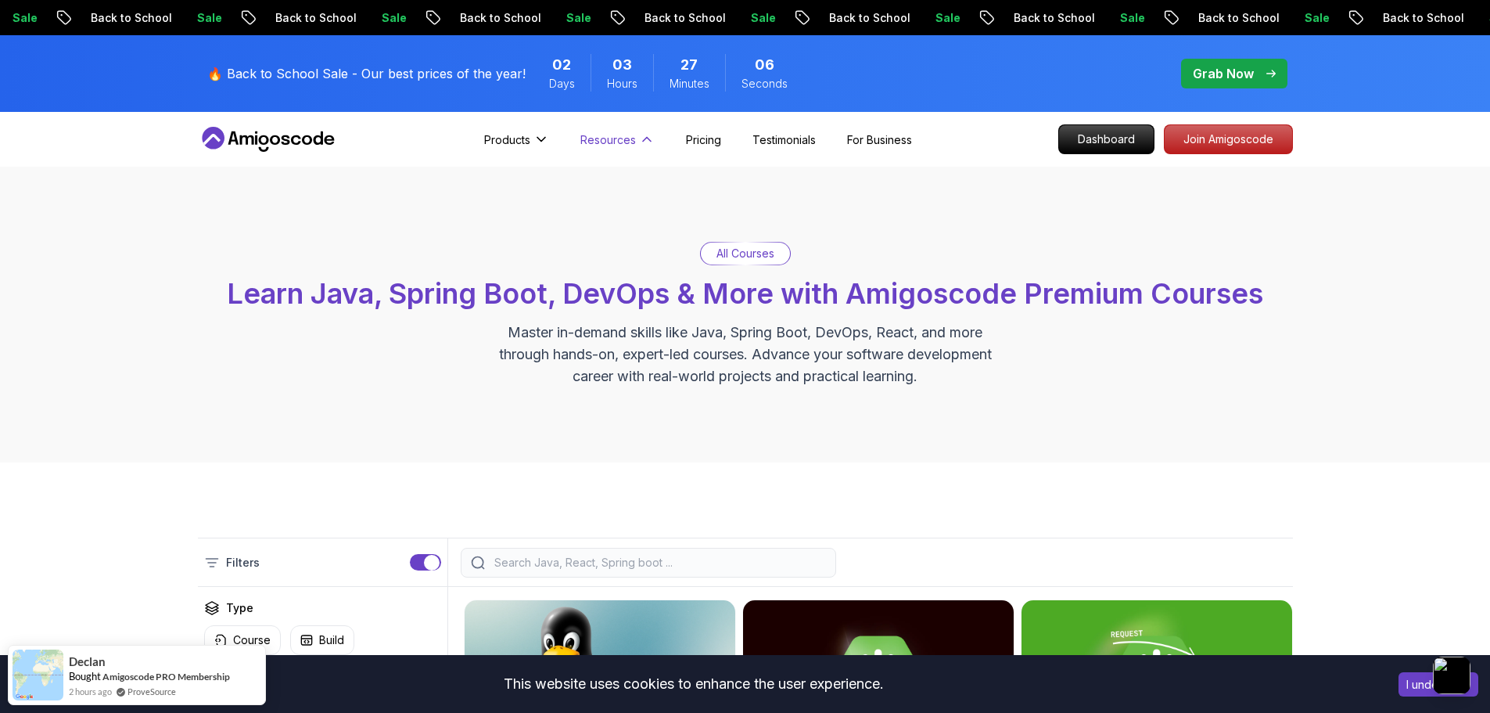
click at [644, 134] on icon at bounding box center [647, 139] width 16 height 16
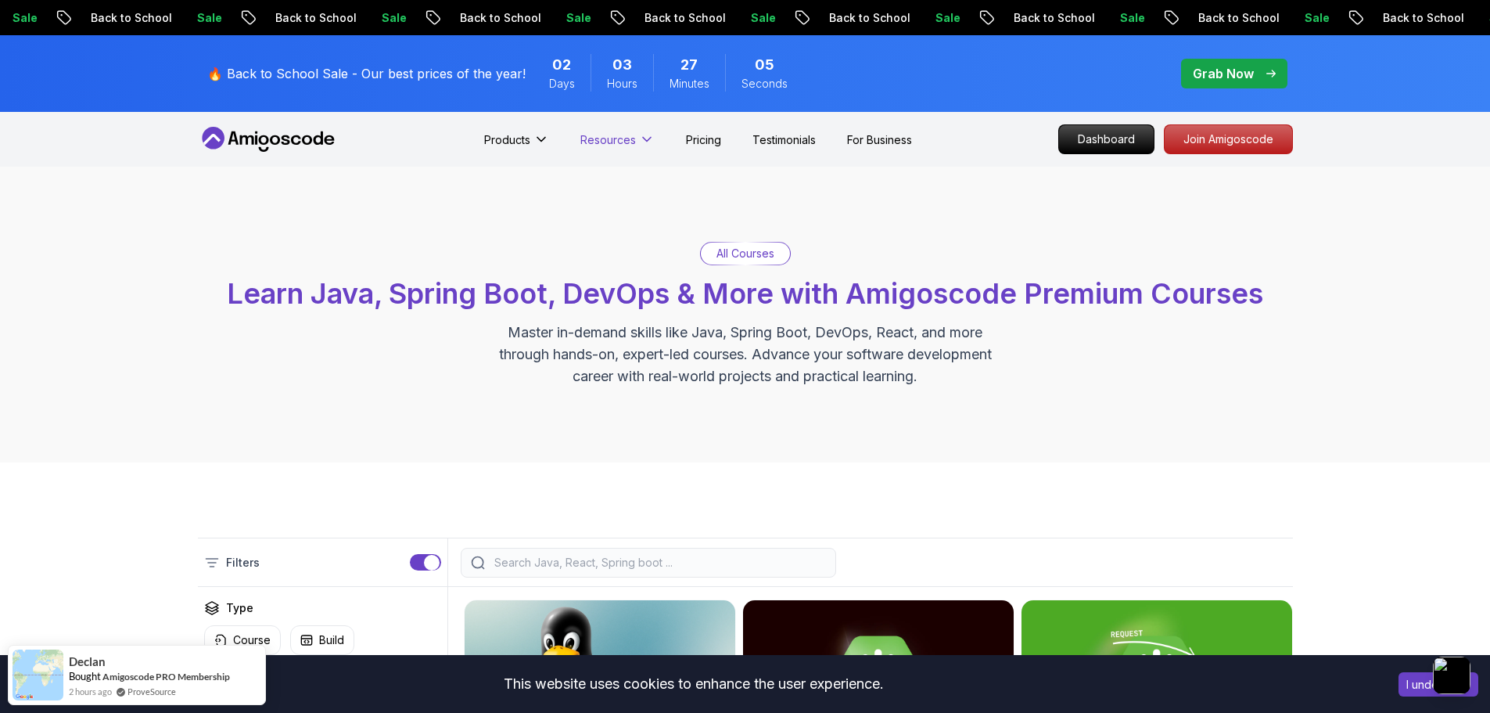
click at [644, 134] on icon at bounding box center [647, 139] width 16 height 16
click at [864, 144] on p "For Business" at bounding box center [879, 139] width 65 height 16
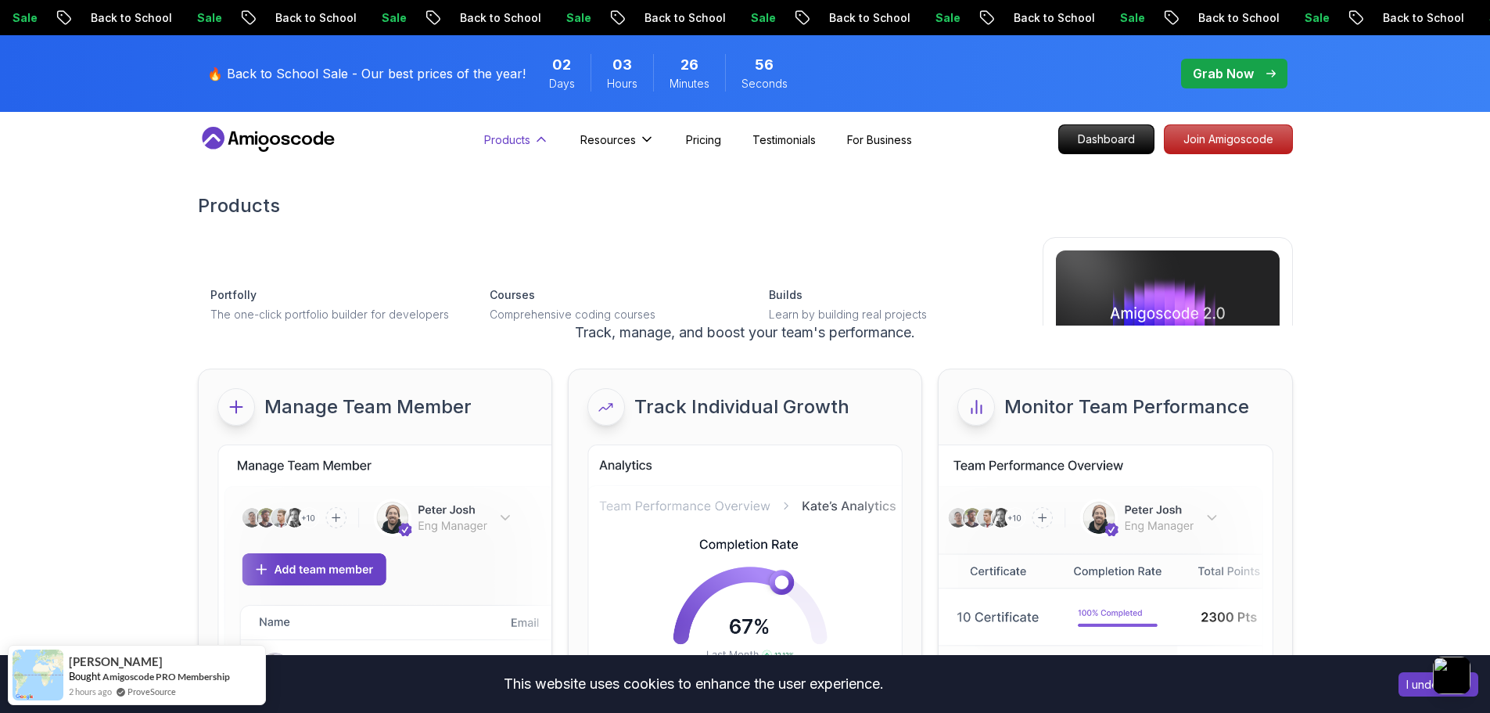
click at [534, 144] on icon at bounding box center [542, 139] width 16 height 16
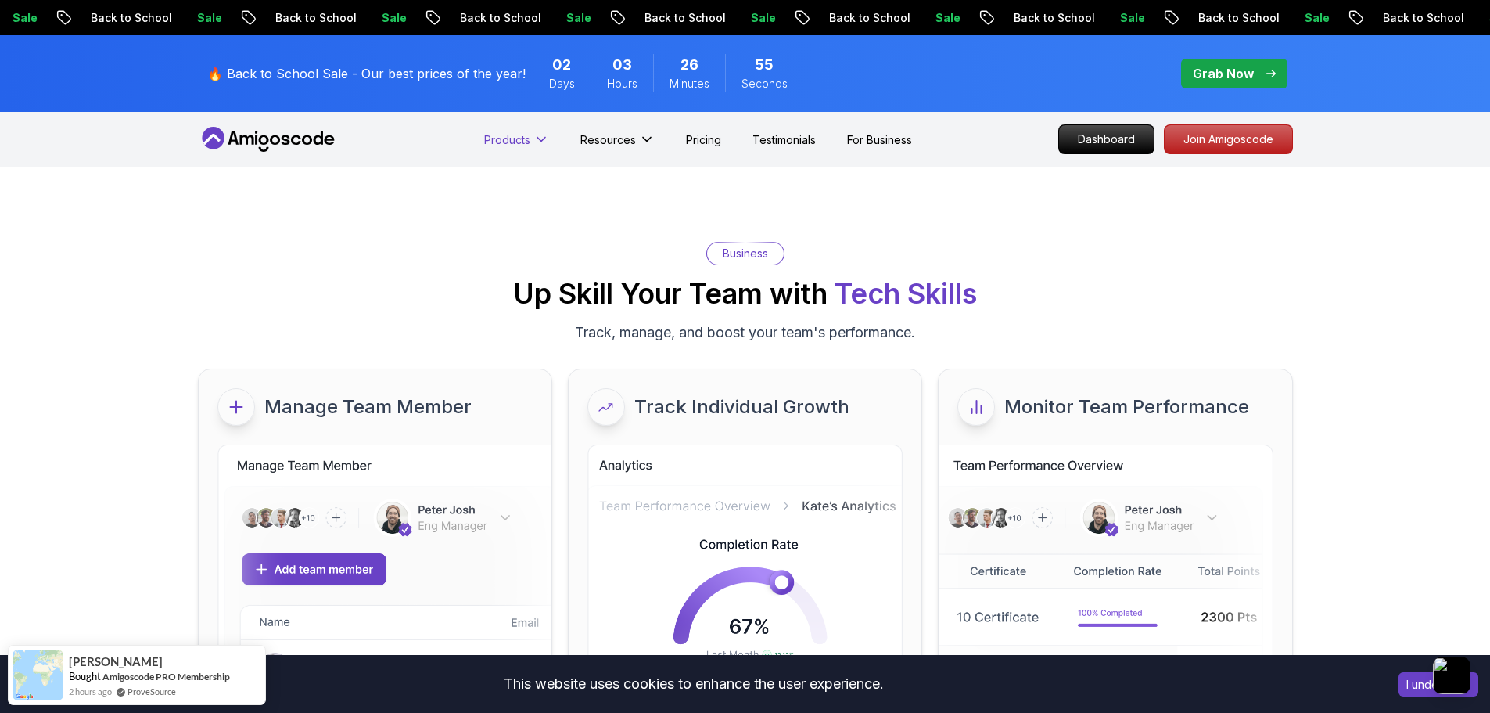
click at [534, 144] on icon at bounding box center [542, 139] width 16 height 16
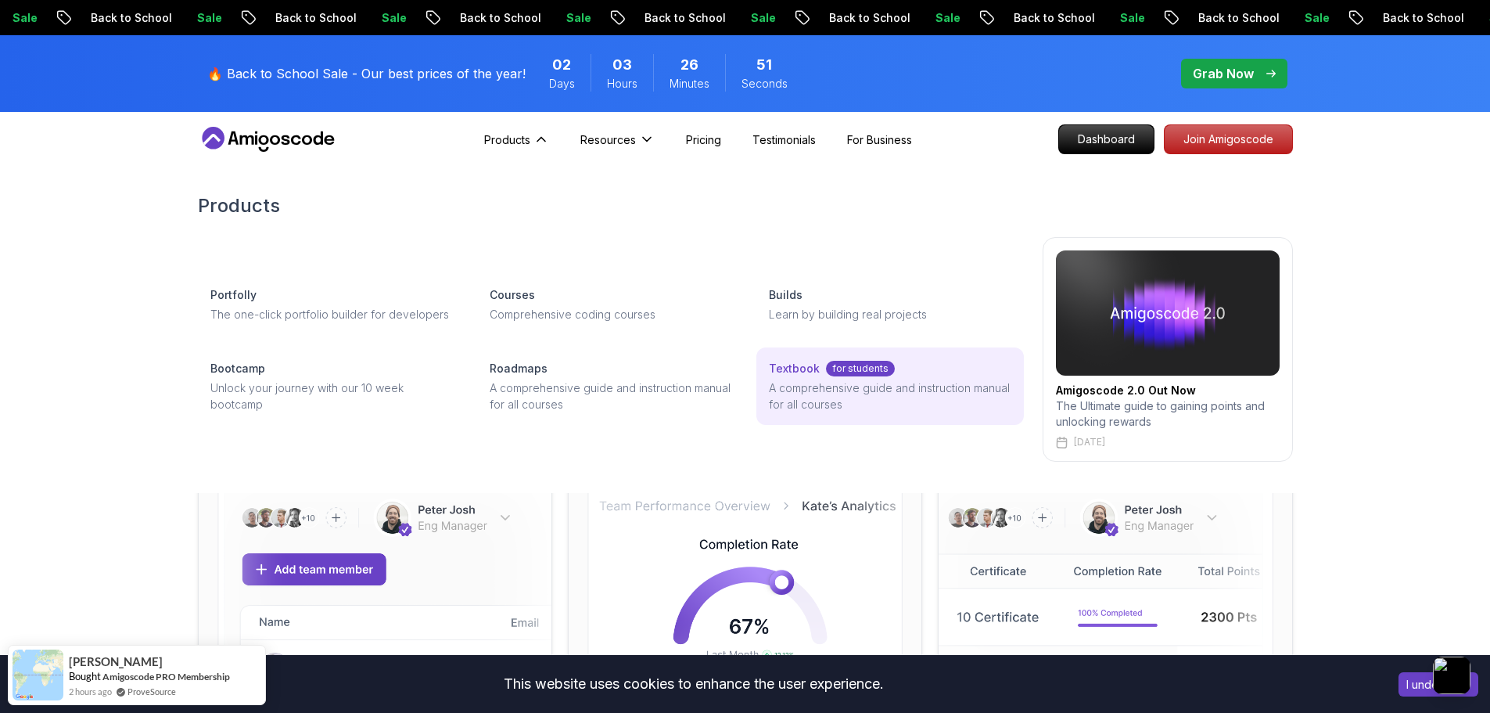
click at [880, 379] on p "A comprehensive guide and instruction manual for all courses" at bounding box center [890, 395] width 242 height 33
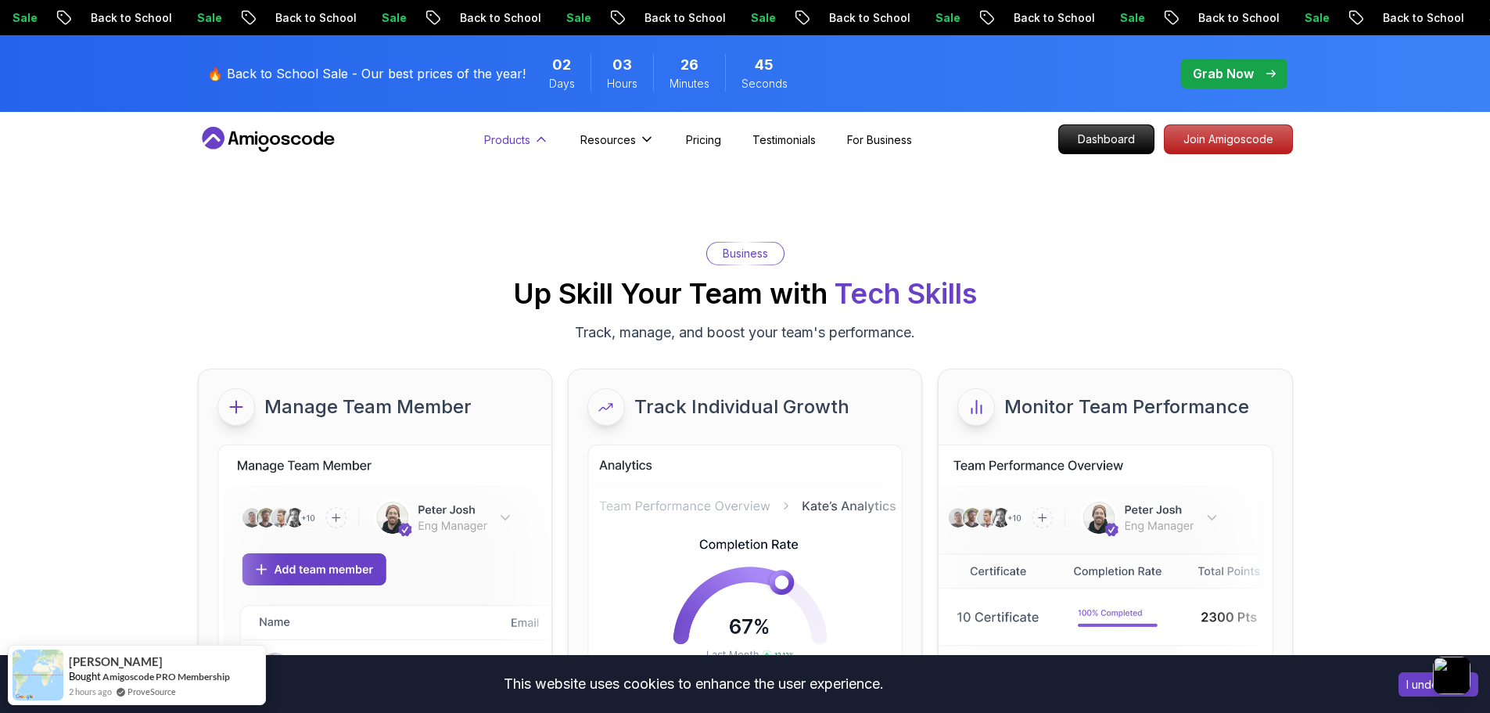
click at [510, 133] on p "Products" at bounding box center [507, 139] width 46 height 16
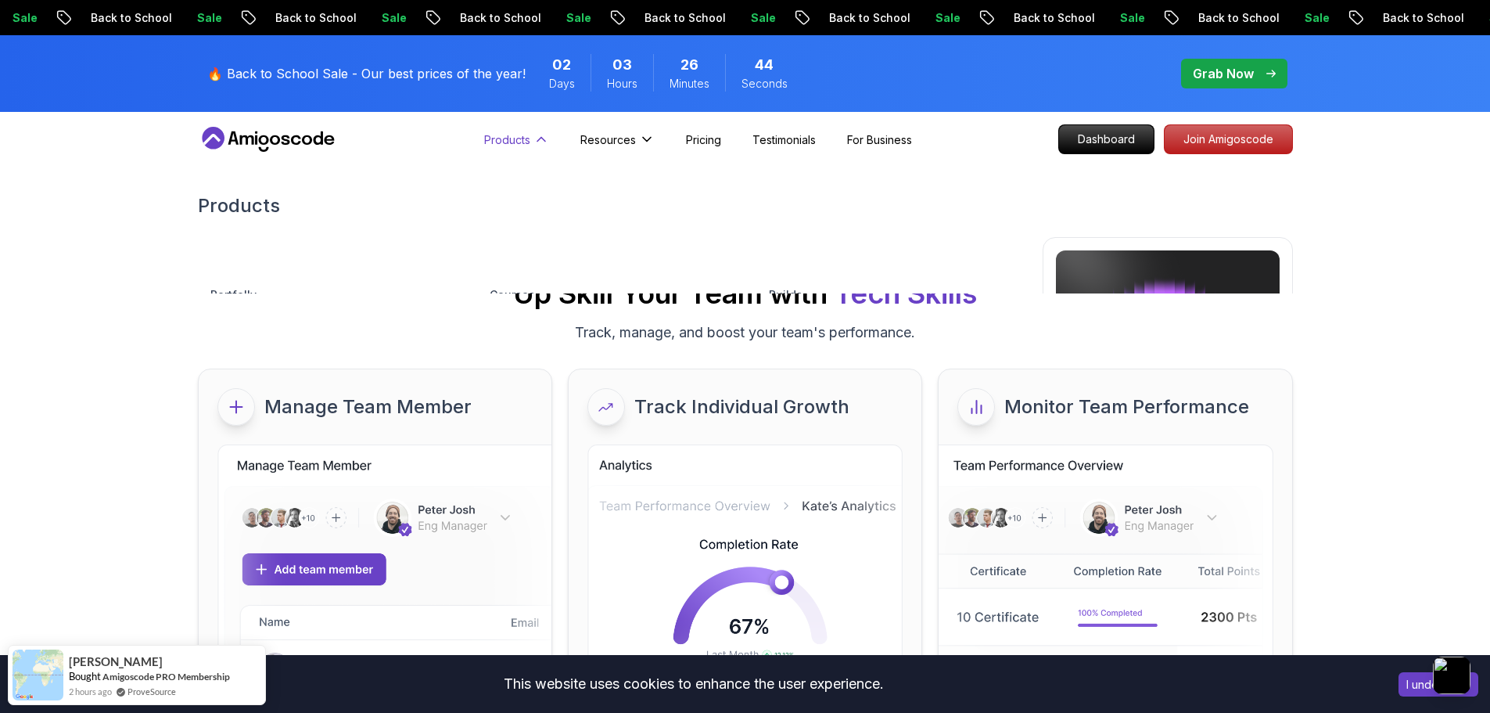
click at [516, 137] on p "Products" at bounding box center [507, 139] width 46 height 16
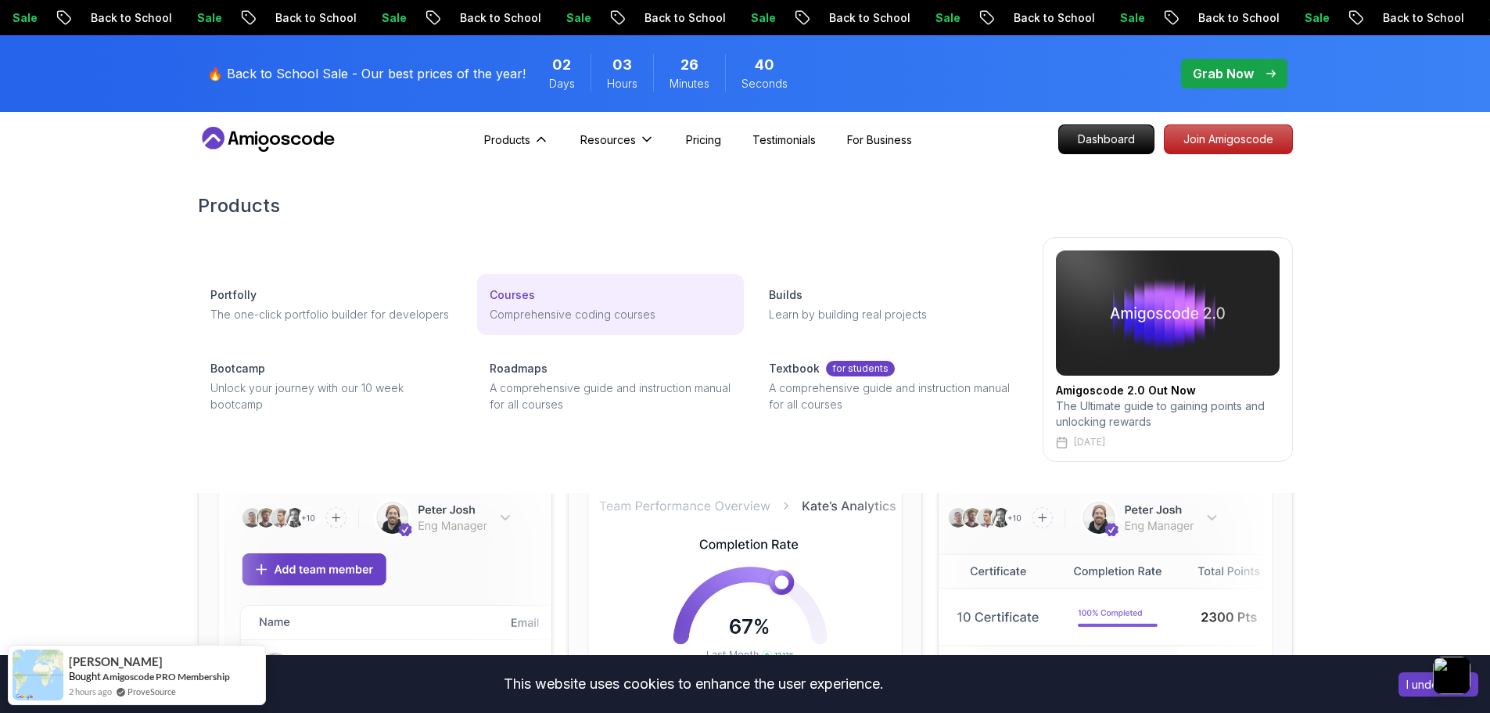
click at [520, 329] on link "Courses Comprehensive coding courses" at bounding box center [610, 304] width 267 height 61
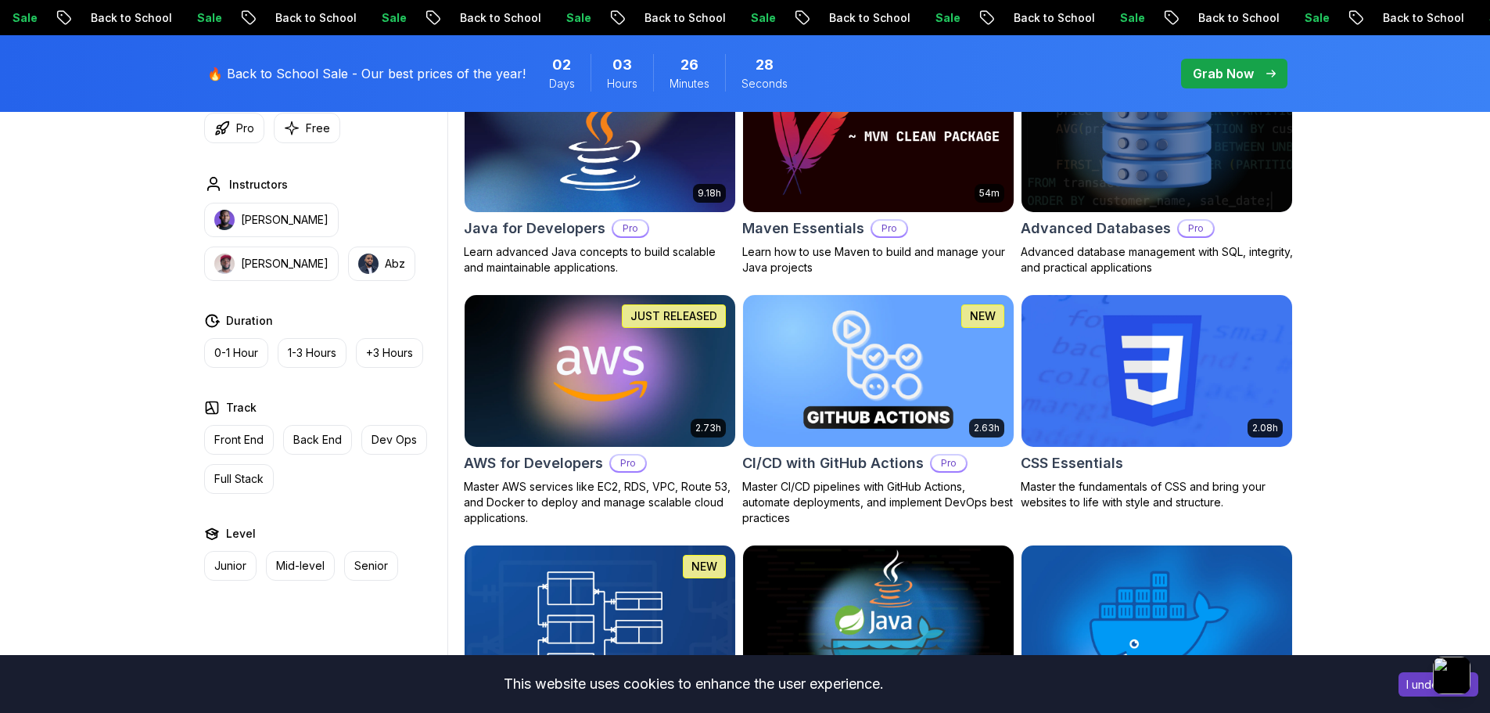
scroll to position [1017, 0]
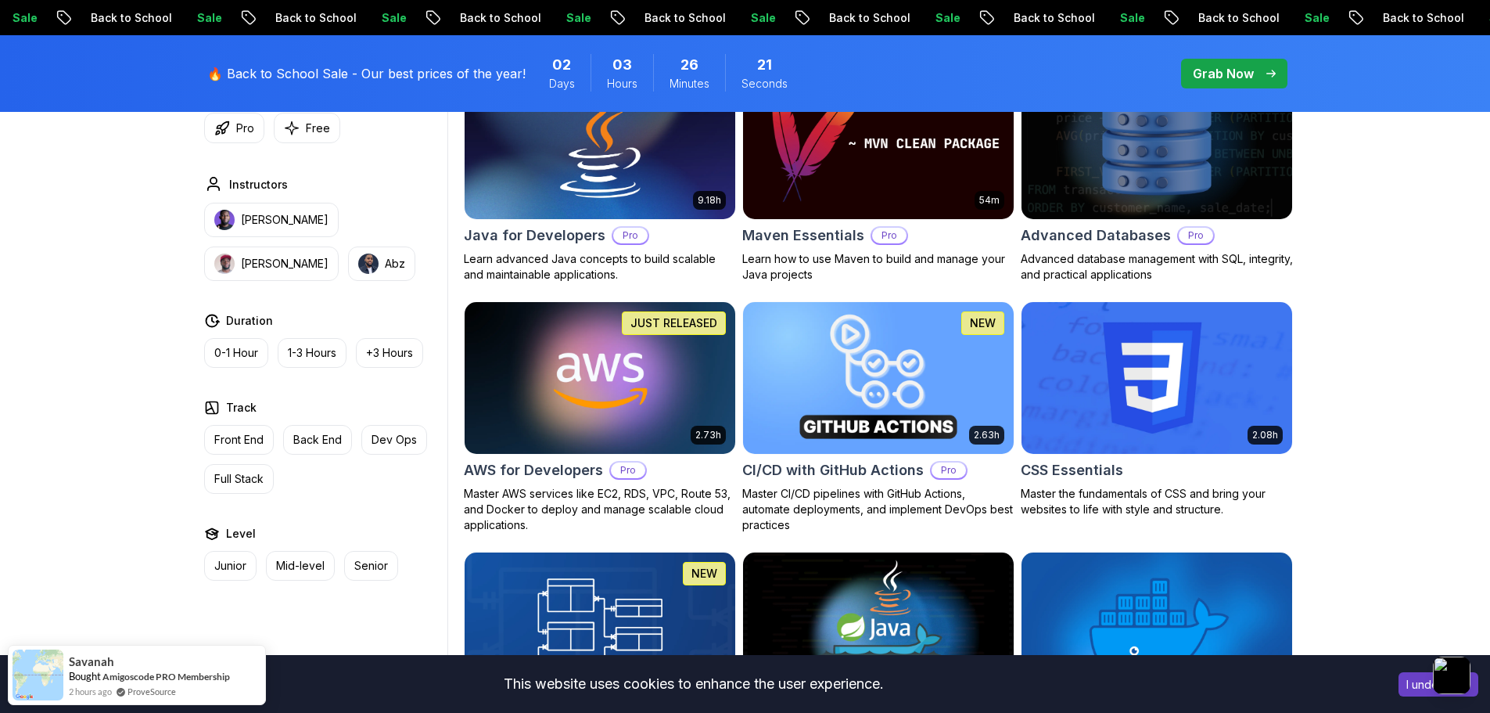
click at [906, 366] on img at bounding box center [878, 377] width 284 height 159
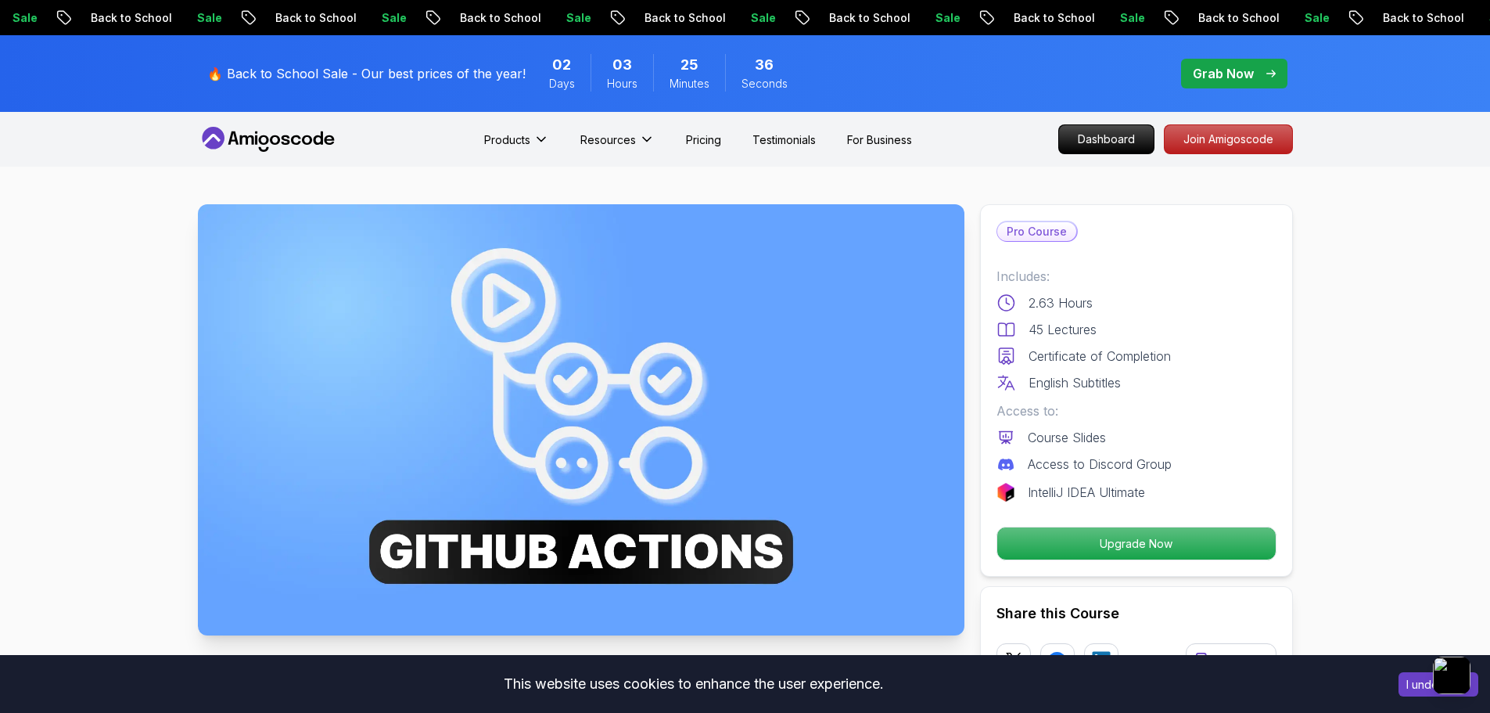
click at [1243, 78] on p "Grab Now" at bounding box center [1223, 73] width 61 height 19
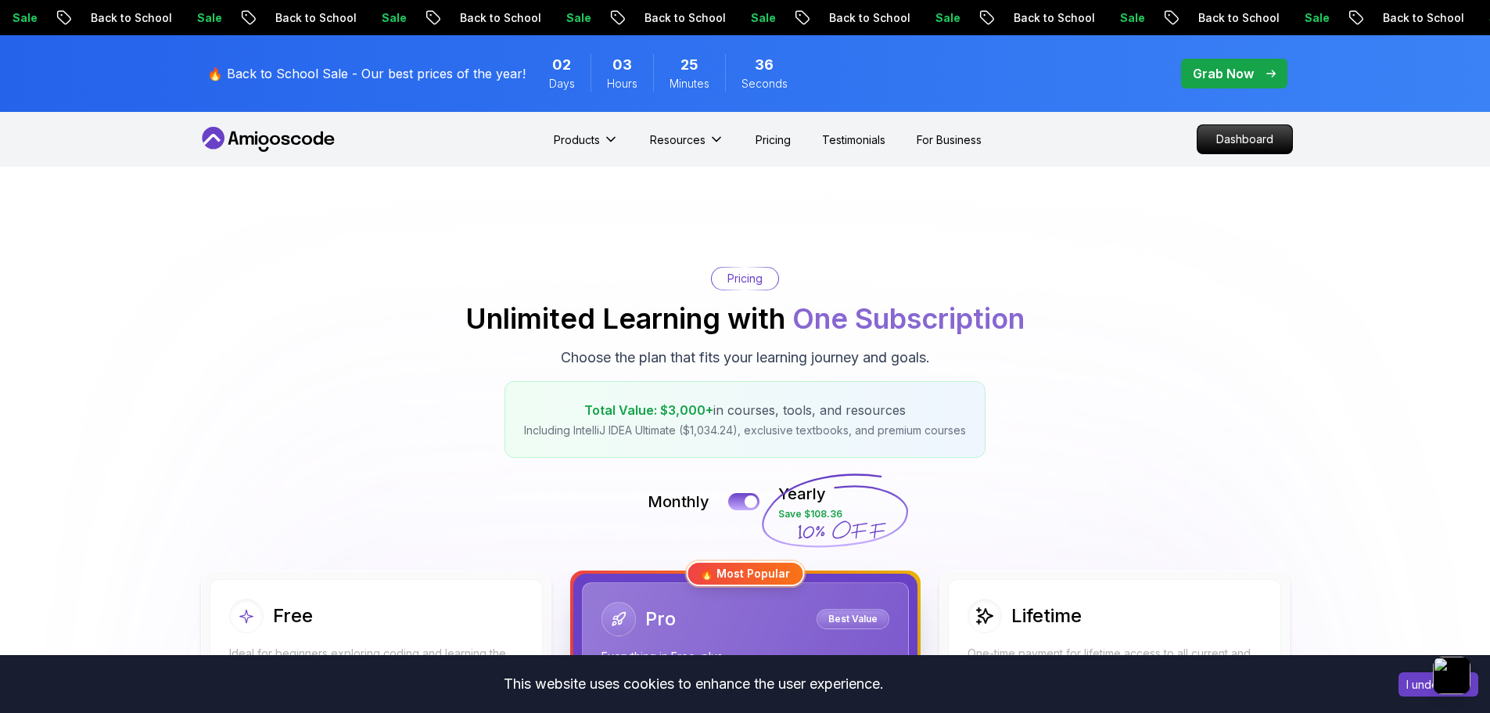
scroll to position [235, 0]
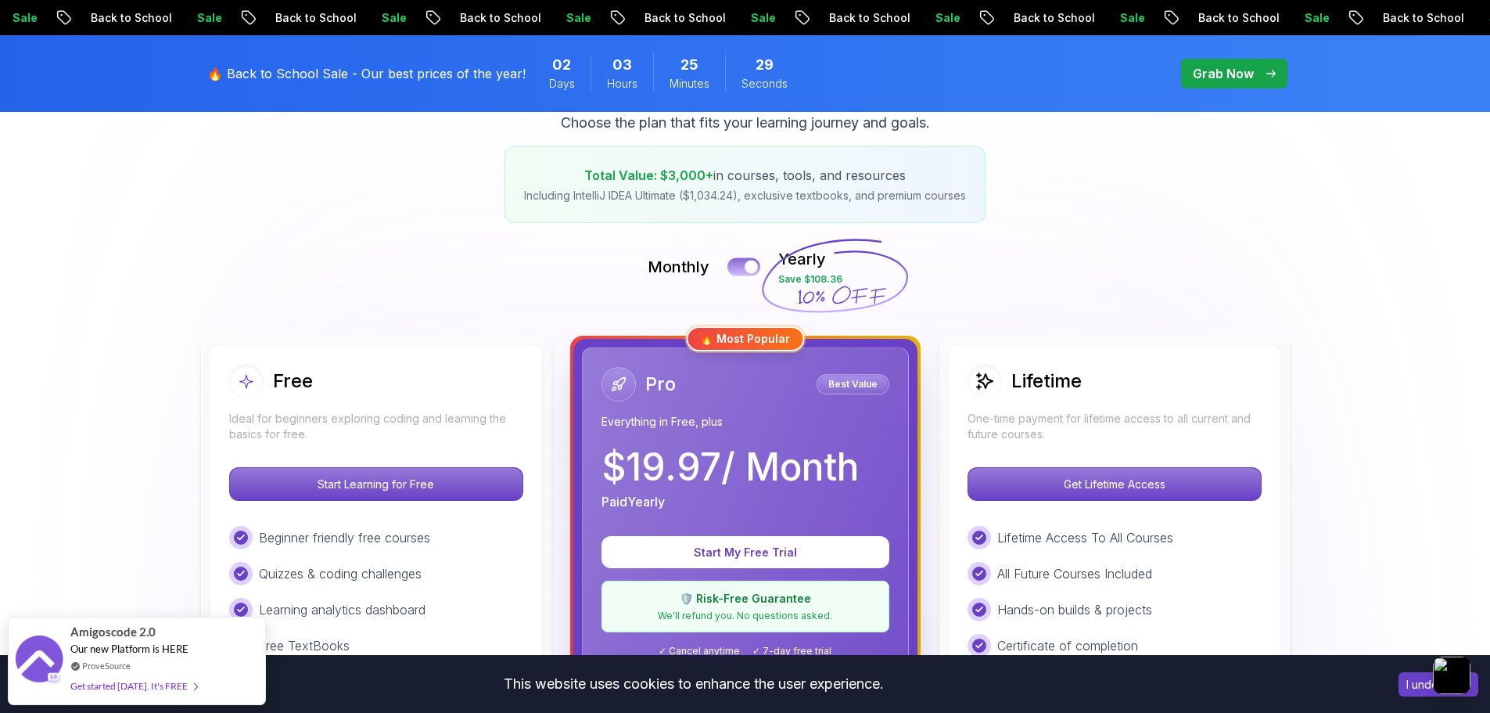
click at [746, 265] on div at bounding box center [751, 267] width 13 height 13
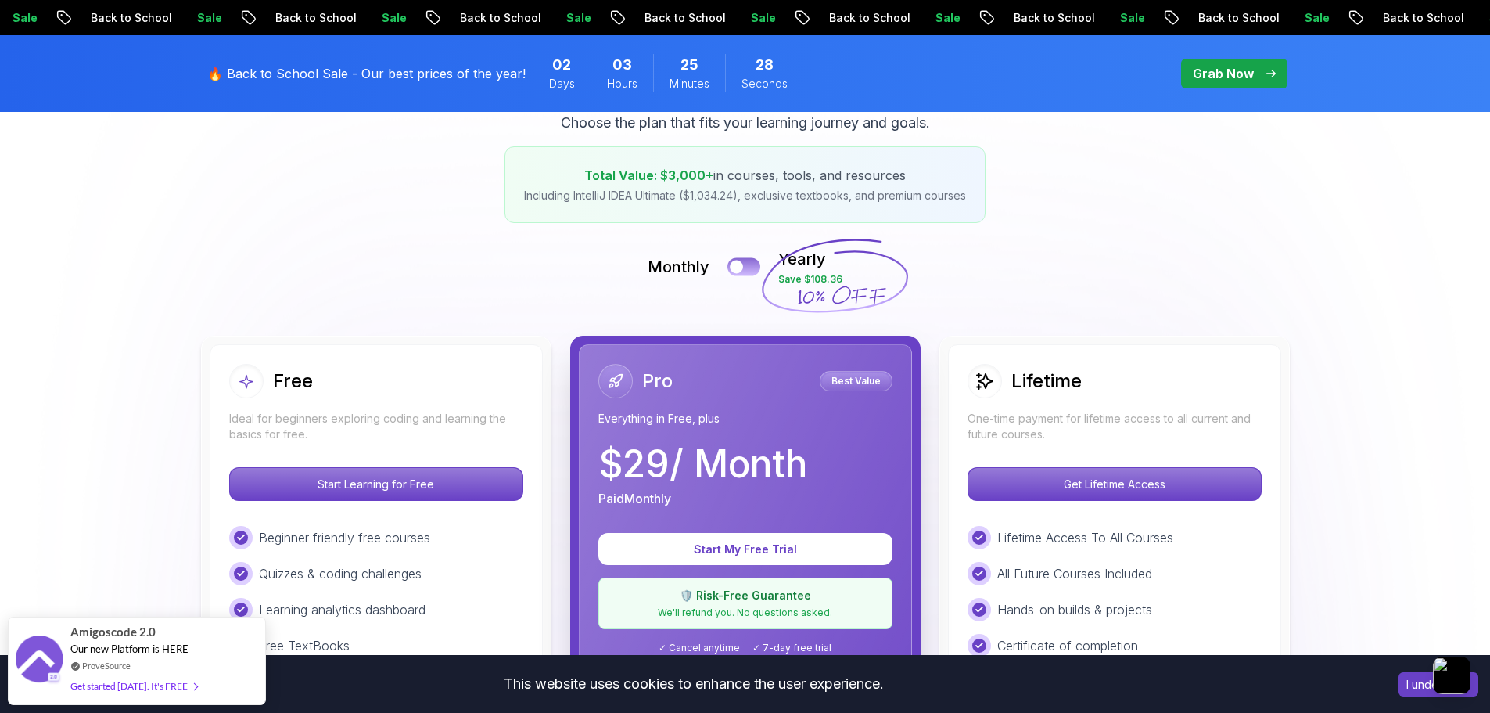
click at [740, 264] on div at bounding box center [736, 267] width 13 height 13
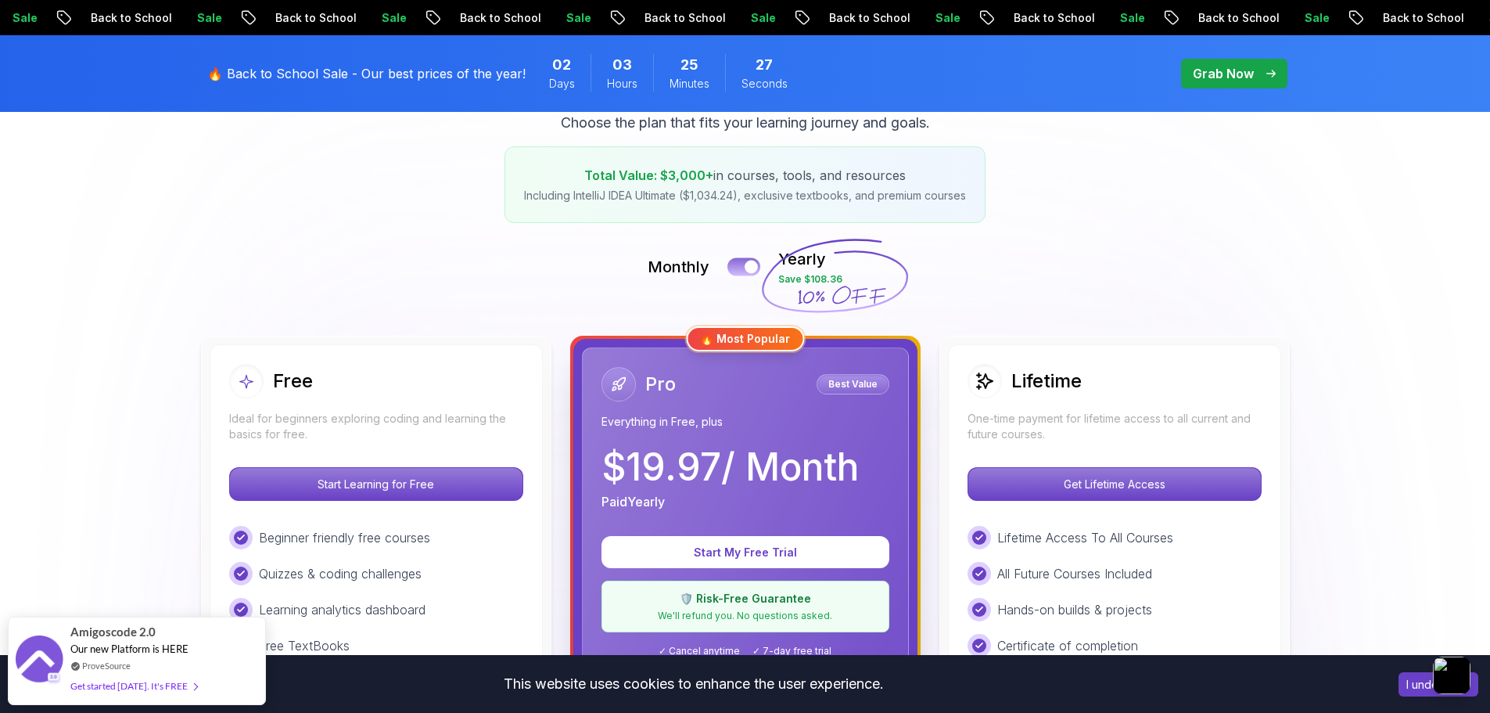
click at [740, 264] on button at bounding box center [744, 266] width 33 height 18
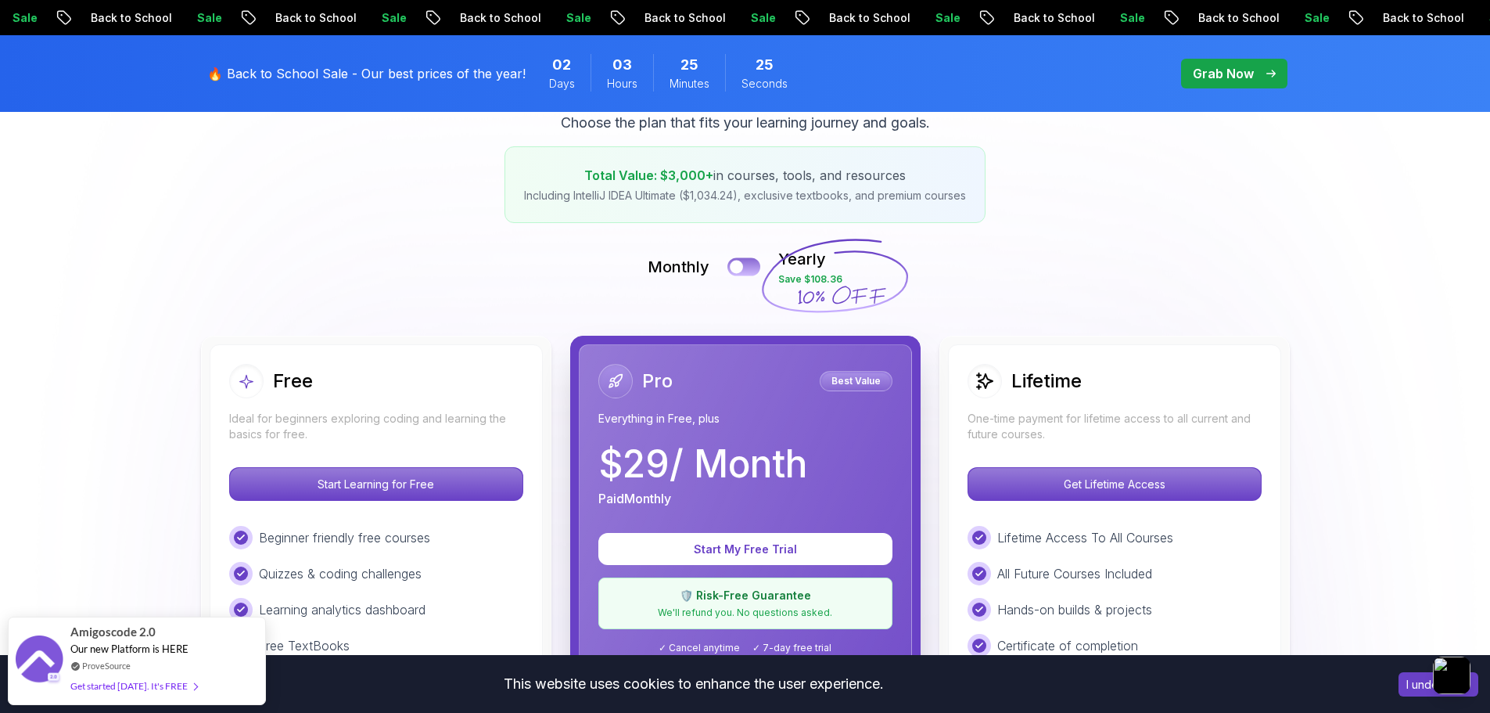
click at [747, 264] on button at bounding box center [744, 266] width 33 height 18
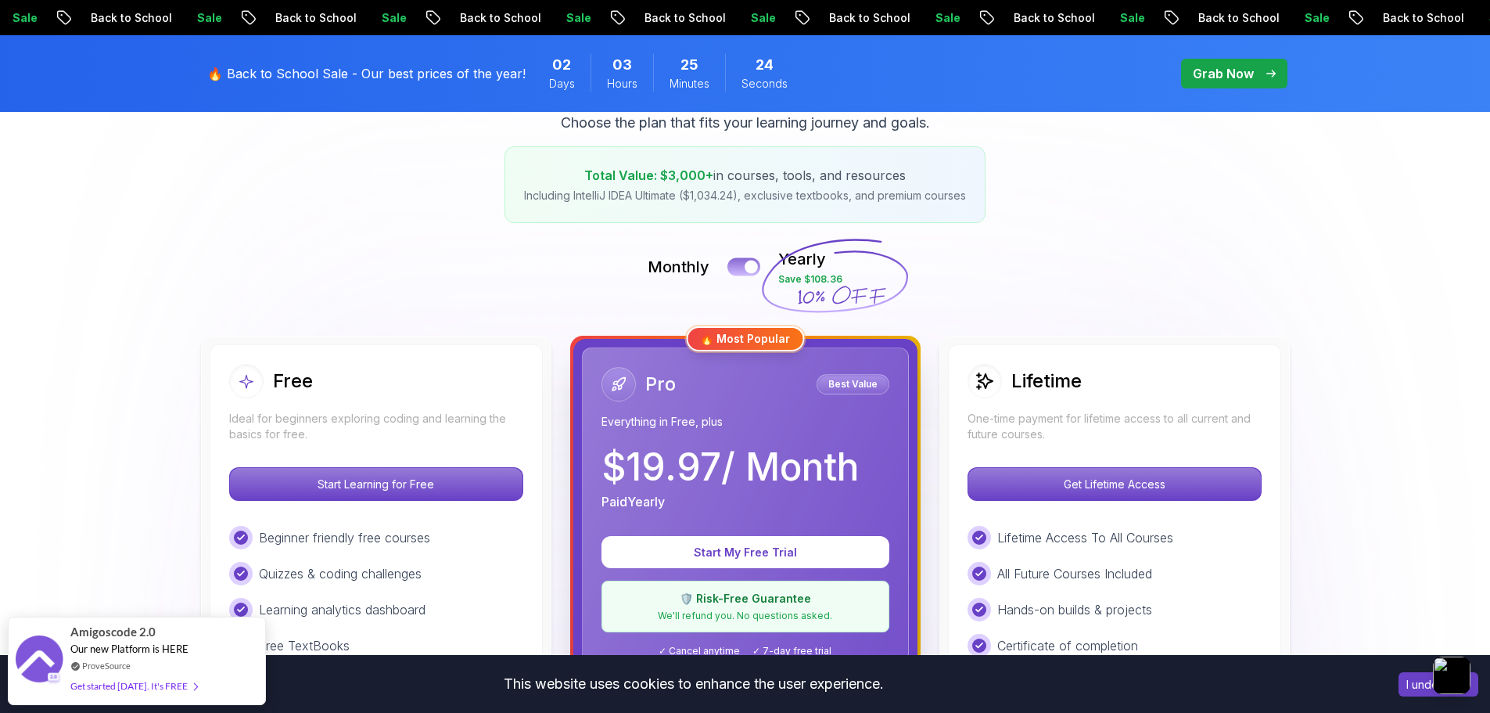
click at [747, 264] on div at bounding box center [751, 267] width 13 height 13
